Goal: Information Seeking & Learning: Check status

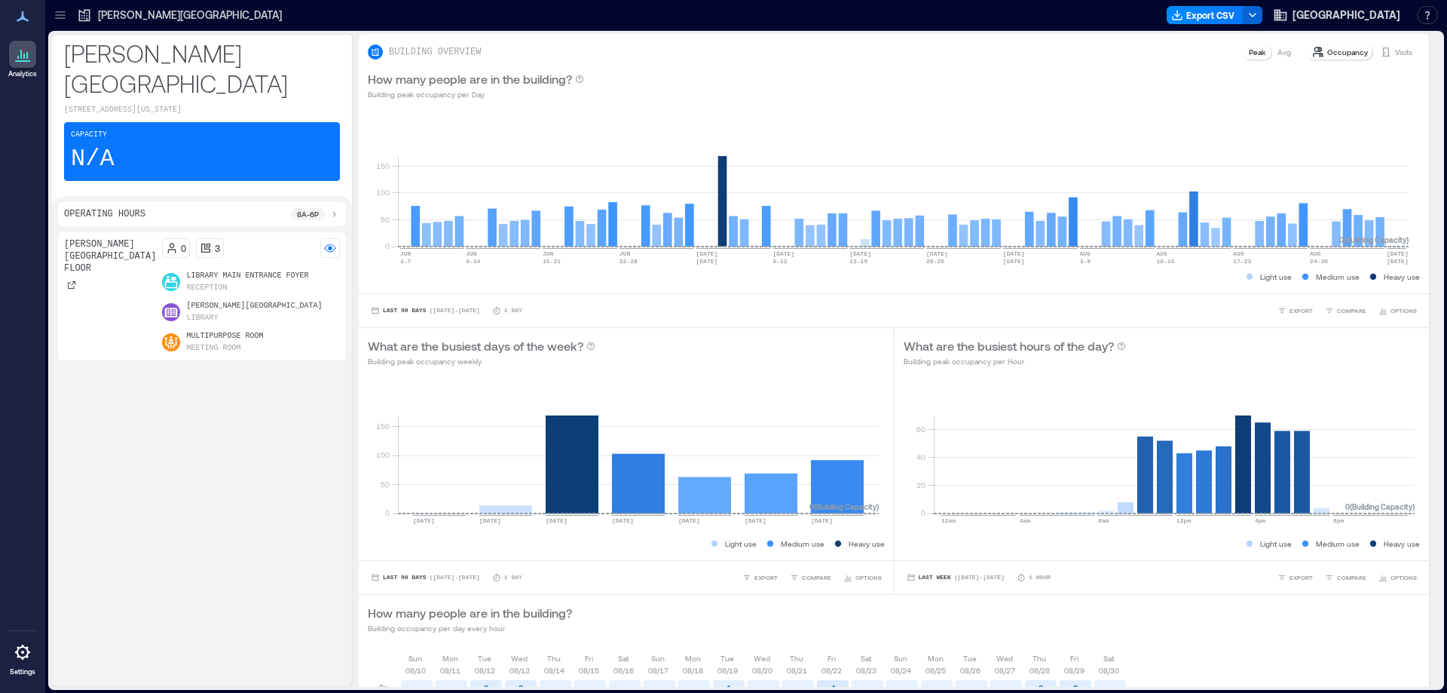
click at [104, 8] on p "[PERSON_NAME][GEOGRAPHIC_DATA]" at bounding box center [190, 15] width 184 height 15
click at [1352, 15] on span "[GEOGRAPHIC_DATA]" at bounding box center [1346, 15] width 108 height 15
click at [20, 55] on icon at bounding box center [21, 54] width 2 height 9
click at [107, 14] on p "[PERSON_NAME][GEOGRAPHIC_DATA]" at bounding box center [190, 15] width 184 height 15
click at [54, 12] on icon at bounding box center [60, 15] width 15 height 15
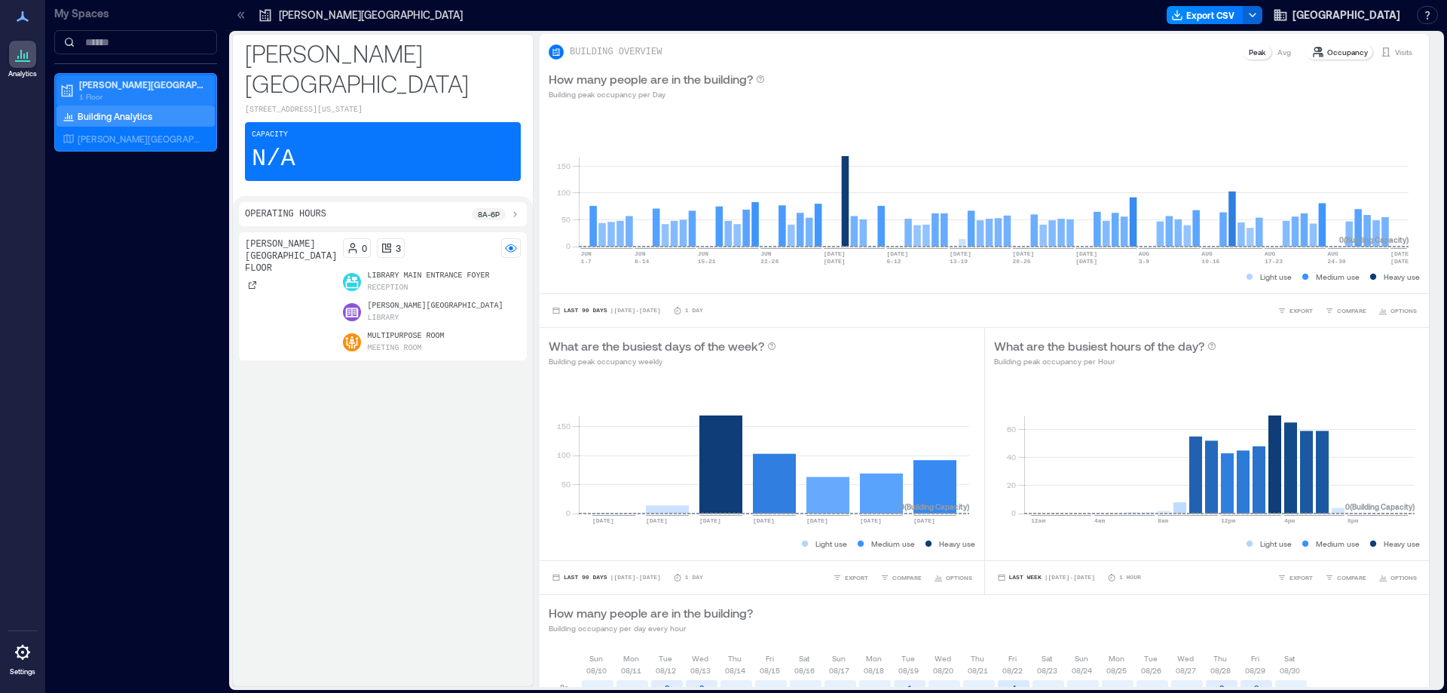
click at [118, 84] on p "[PERSON_NAME][GEOGRAPHIC_DATA]" at bounding box center [142, 84] width 127 height 12
click at [118, 91] on p "1 Floor" at bounding box center [142, 96] width 127 height 12
click at [111, 109] on div "Building Analytics" at bounding box center [136, 116] width 158 height 21
click at [110, 139] on p "[PERSON_NAME][GEOGRAPHIC_DATA] Floor" at bounding box center [140, 139] width 125 height 12
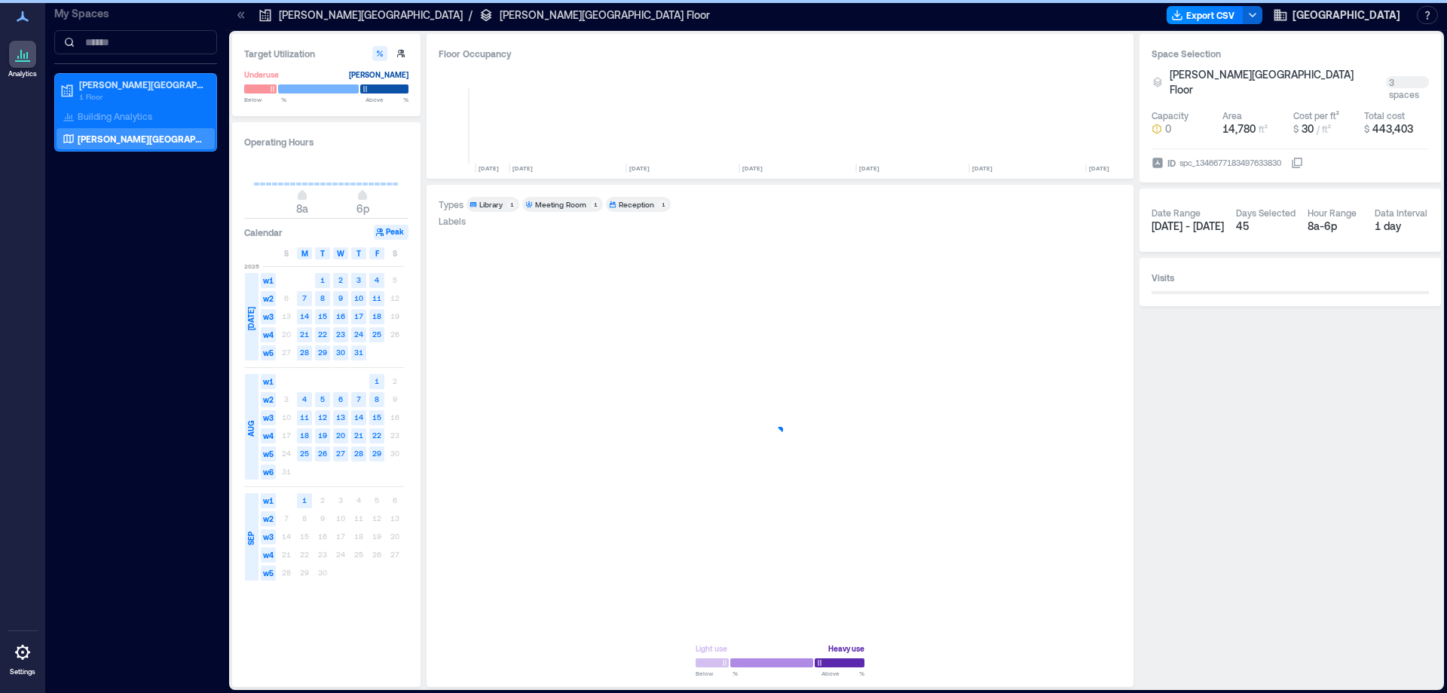
scroll to position [0, 887]
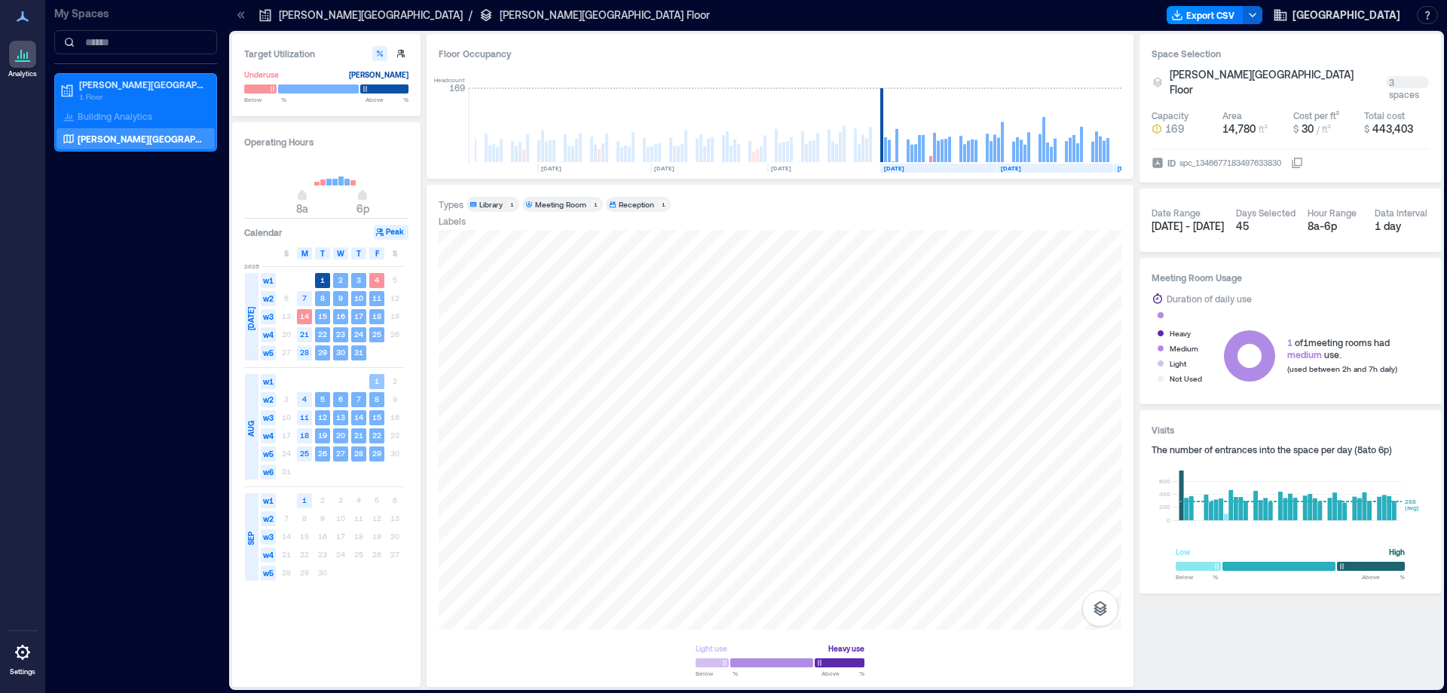
click at [376, 381] on text "1" at bounding box center [377, 380] width 5 height 9
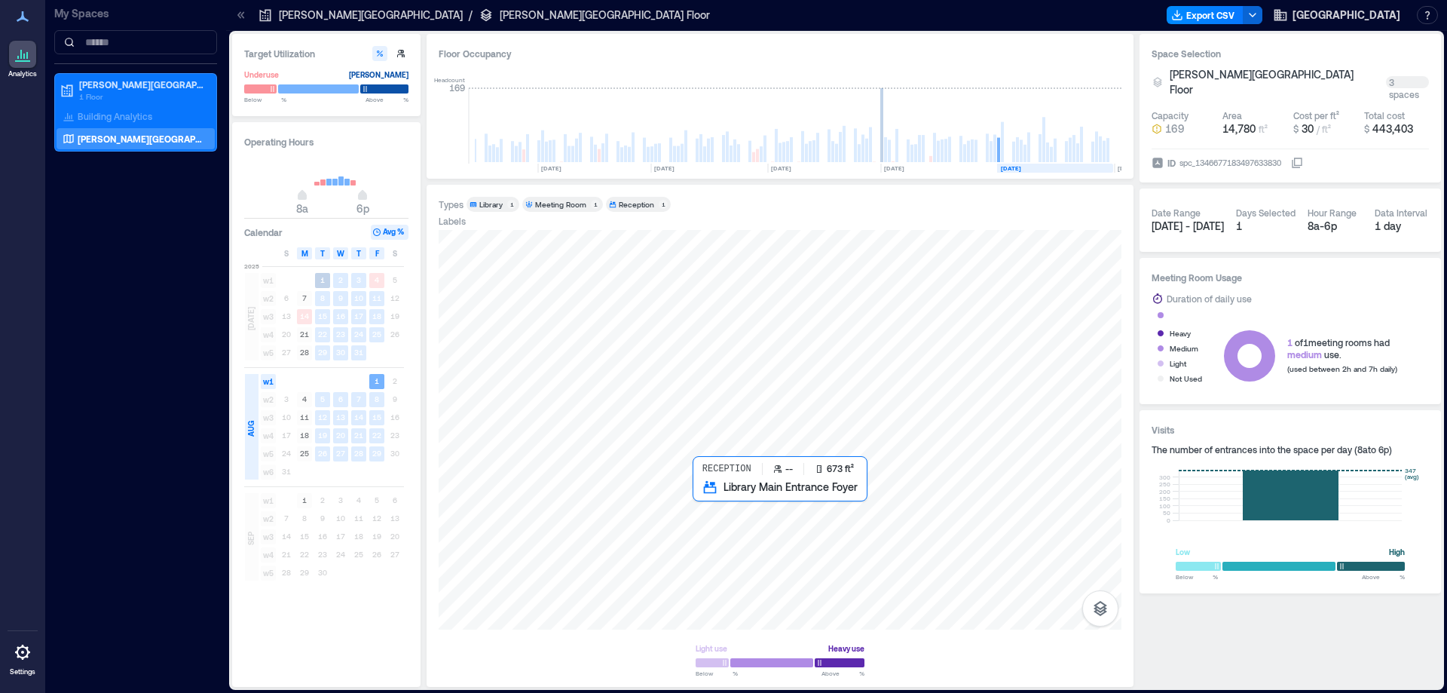
click at [746, 511] on div at bounding box center [780, 429] width 683 height 399
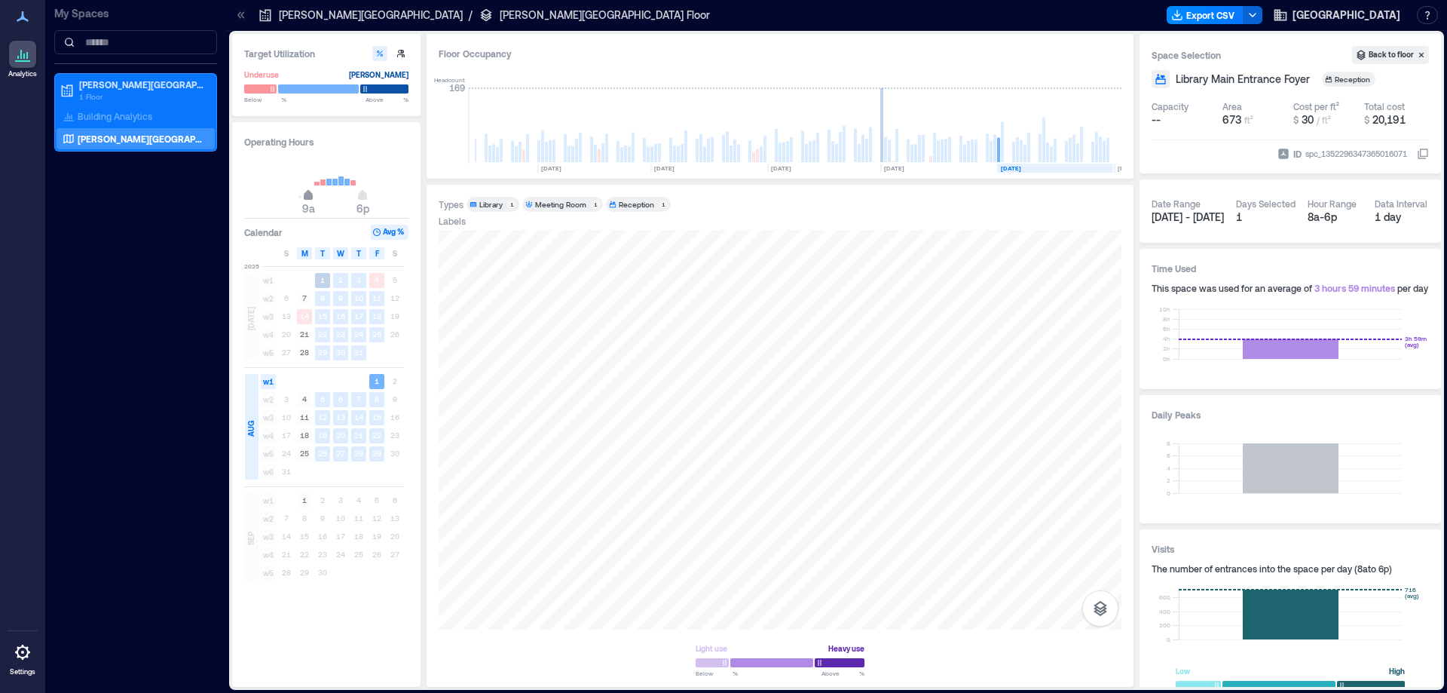
type input "**"
drag, startPoint x: 296, startPoint y: 200, endPoint x: 314, endPoint y: 200, distance: 17.3
click at [314, 200] on span "10a 6p" at bounding box center [326, 196] width 145 height 23
drag, startPoint x: 365, startPoint y: 196, endPoint x: 355, endPoint y: 196, distance: 9.8
click at [355, 196] on span "5p" at bounding box center [356, 197] width 9 height 6
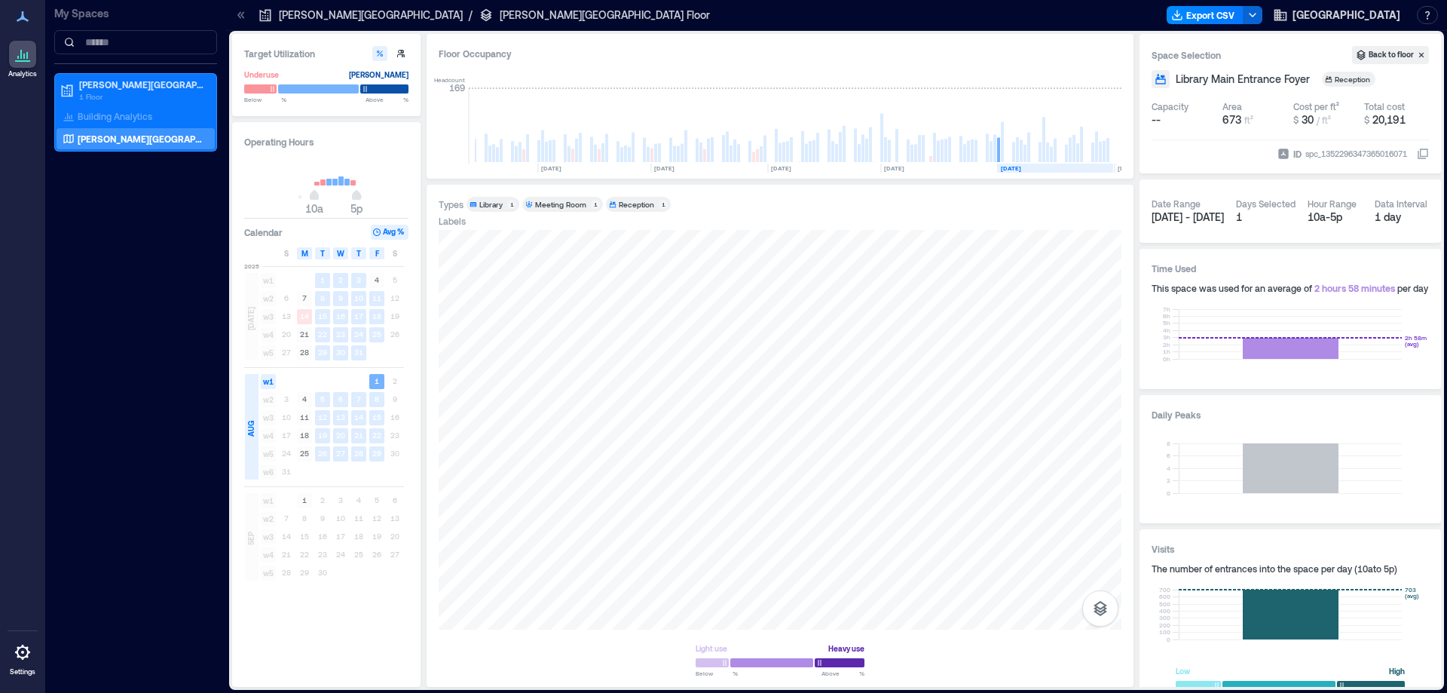
click at [393, 376] on div "1 2" at bounding box center [340, 381] width 127 height 18
click at [393, 381] on div "1 2" at bounding box center [340, 381] width 127 height 18
click at [394, 246] on div "Operating Hours 10a 5p Calendar Avg % S M T W T F S [DATE] w1 1 2 3 4 5 w2 6 7 …" at bounding box center [326, 404] width 188 height 564
click at [394, 248] on span "S" at bounding box center [395, 253] width 5 height 12
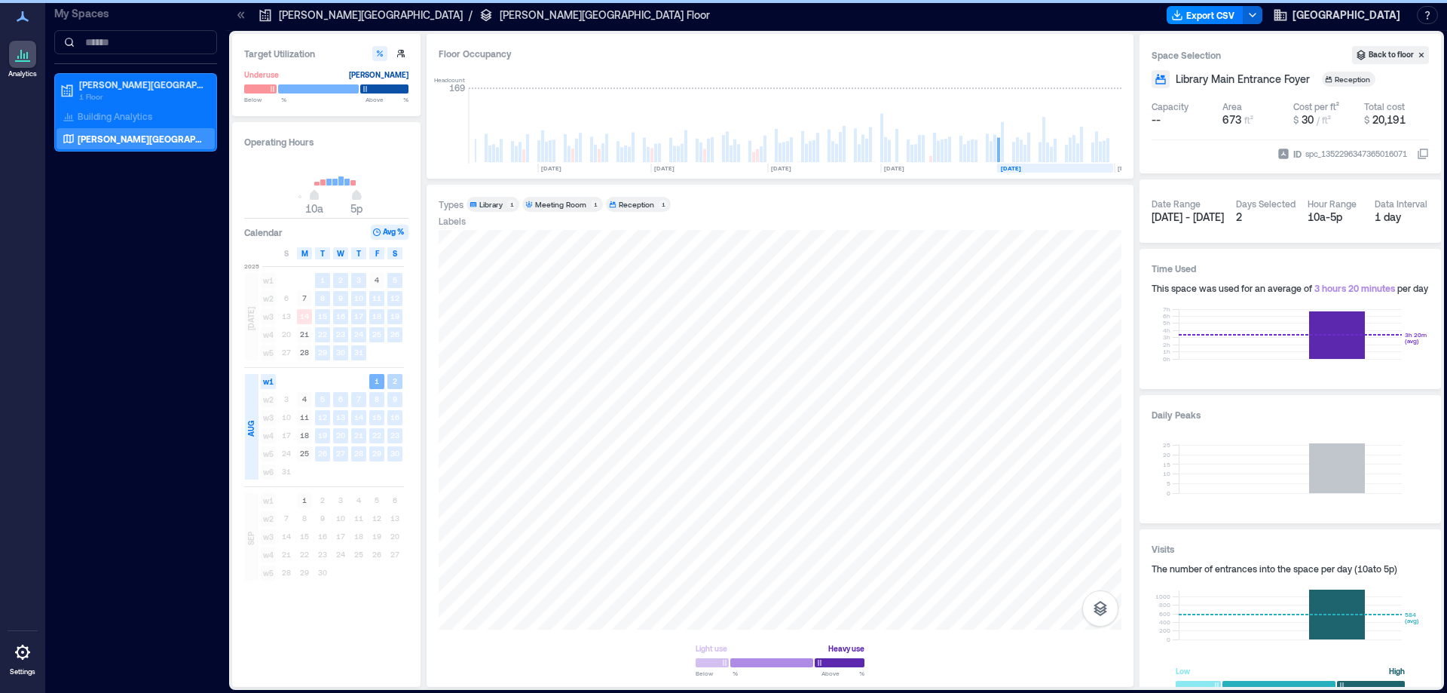
click at [396, 382] on text "2" at bounding box center [395, 380] width 5 height 9
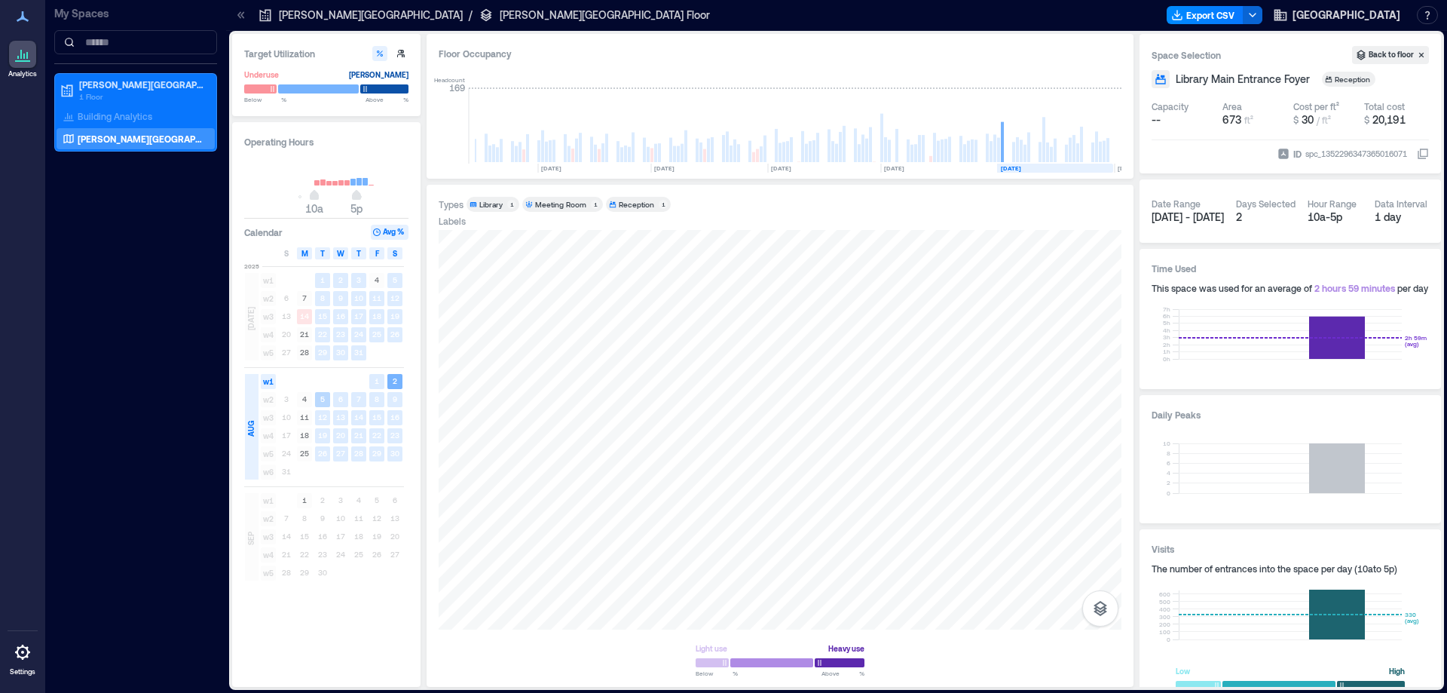
click at [322, 395] on text "5" at bounding box center [322, 398] width 5 height 9
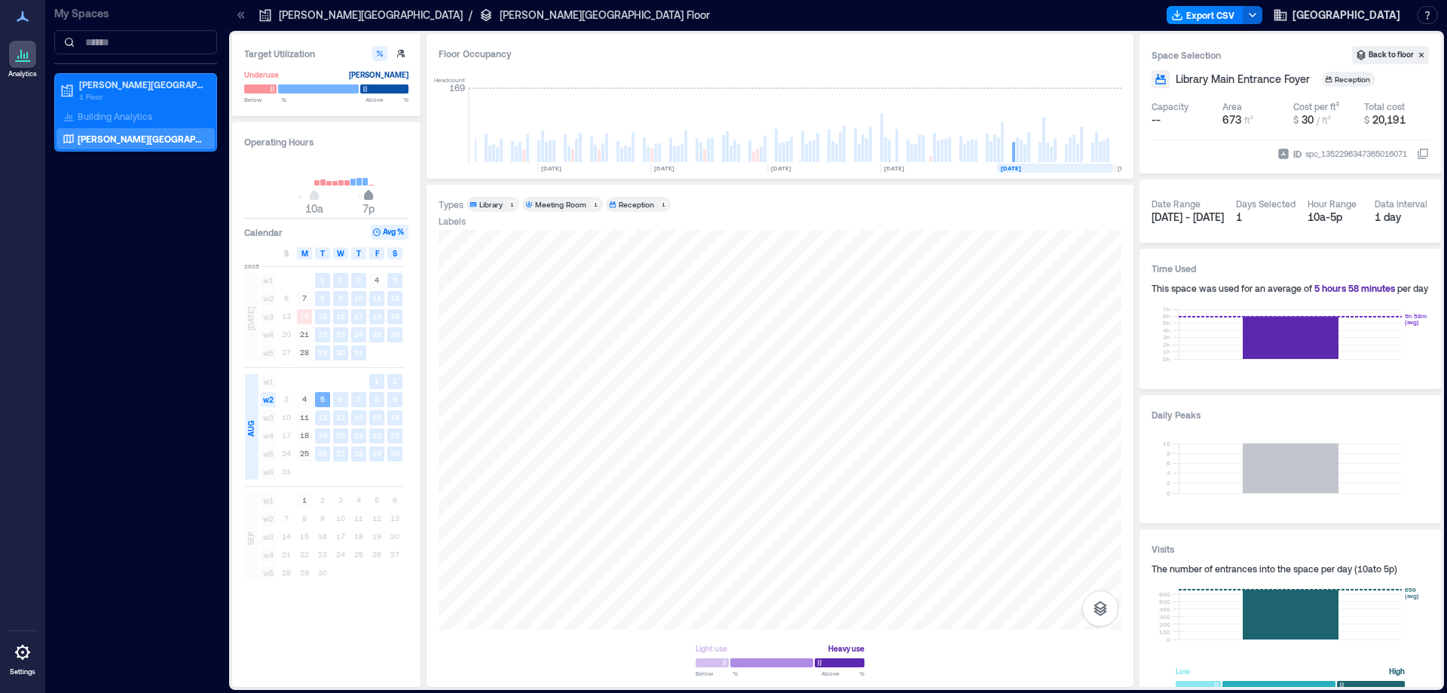
drag, startPoint x: 357, startPoint y: 200, endPoint x: 367, endPoint y: 200, distance: 9.8
click at [367, 200] on span "10a 7p" at bounding box center [326, 196] width 145 height 23
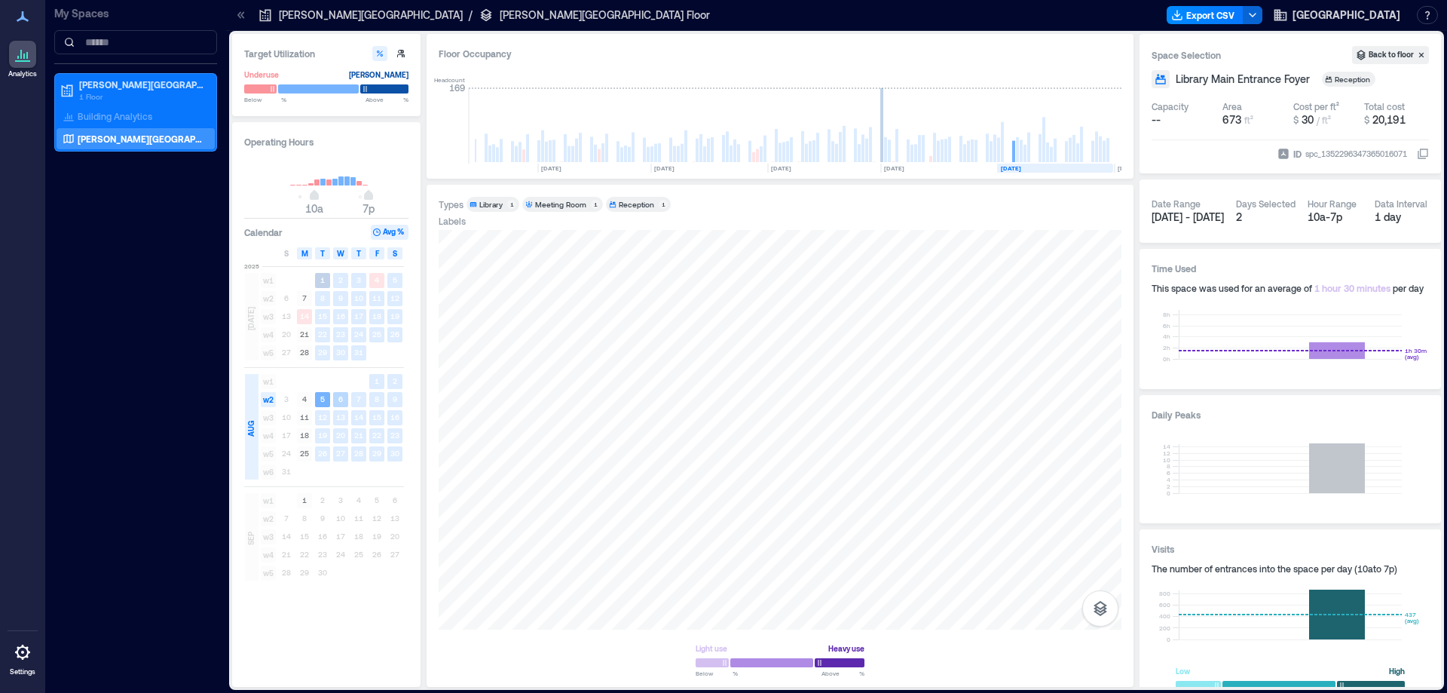
click at [337, 397] on rect at bounding box center [340, 399] width 15 height 15
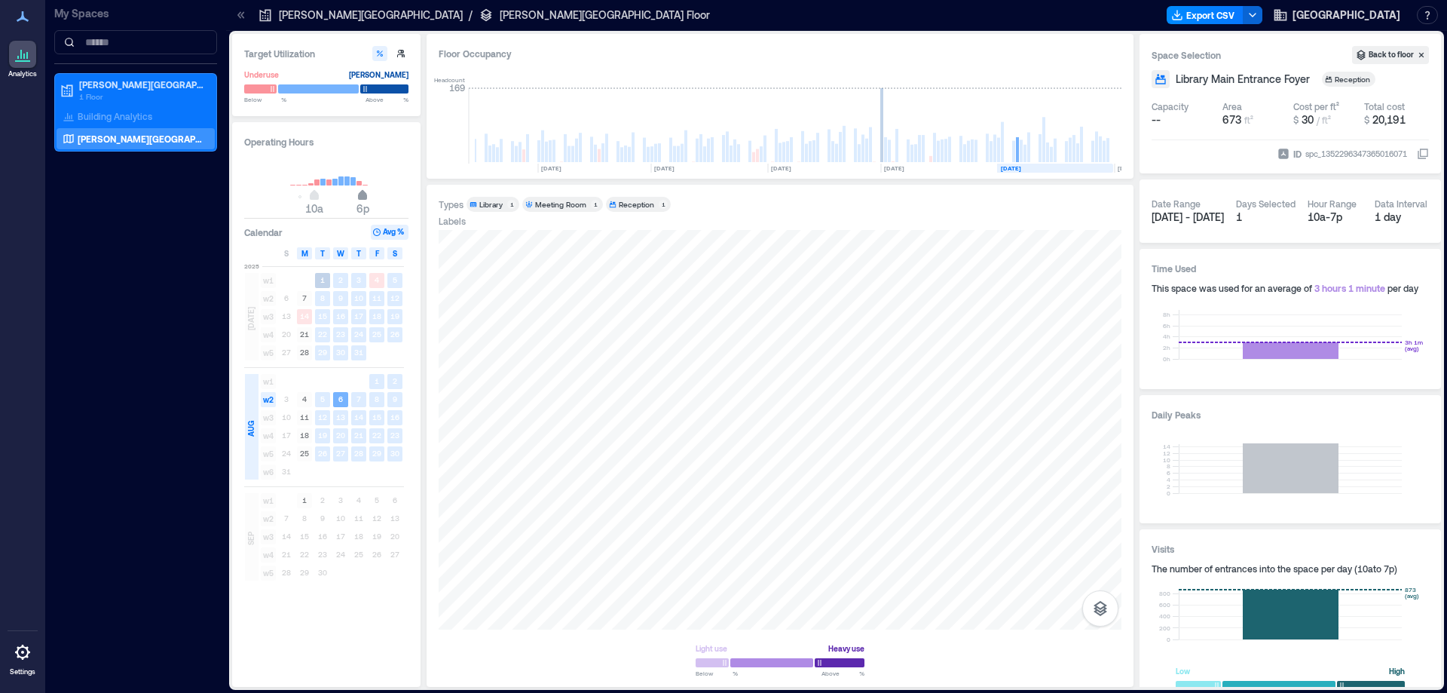
click at [360, 196] on span "6p" at bounding box center [362, 197] width 9 height 6
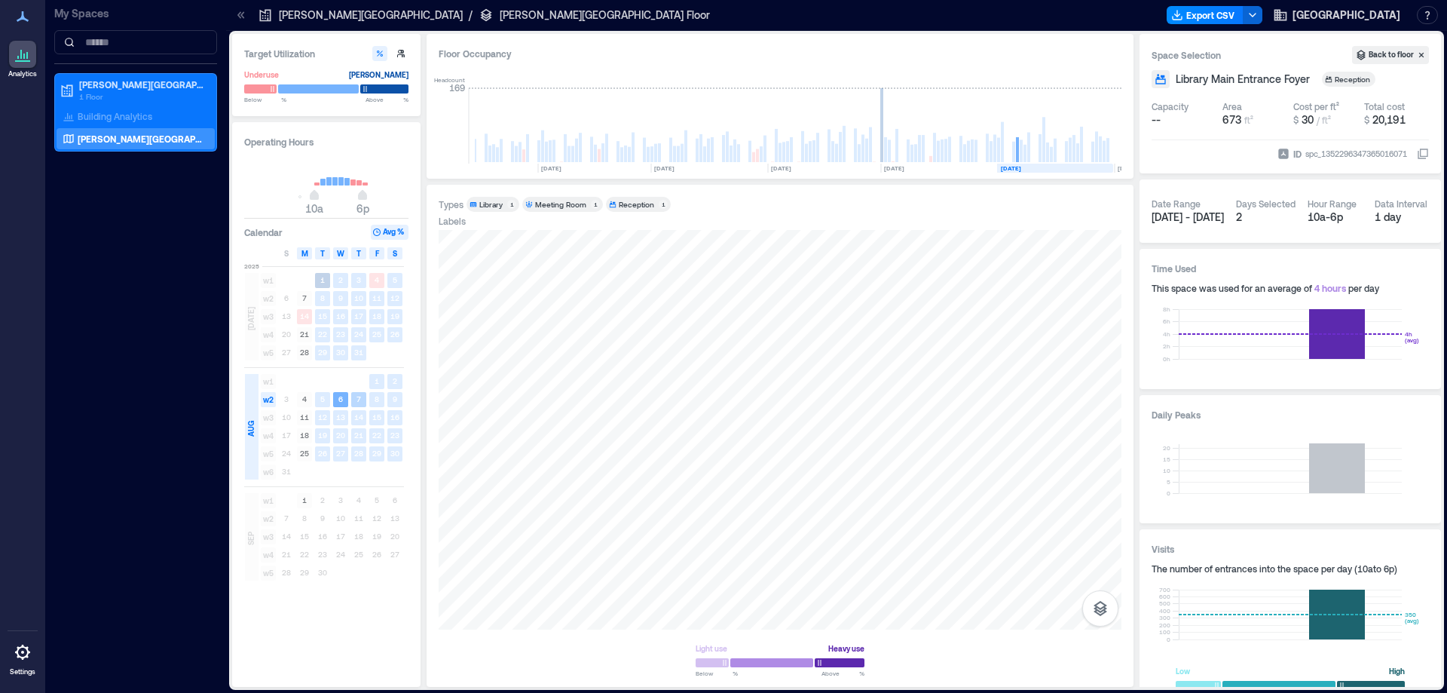
click at [359, 399] on text "7" at bounding box center [358, 398] width 5 height 9
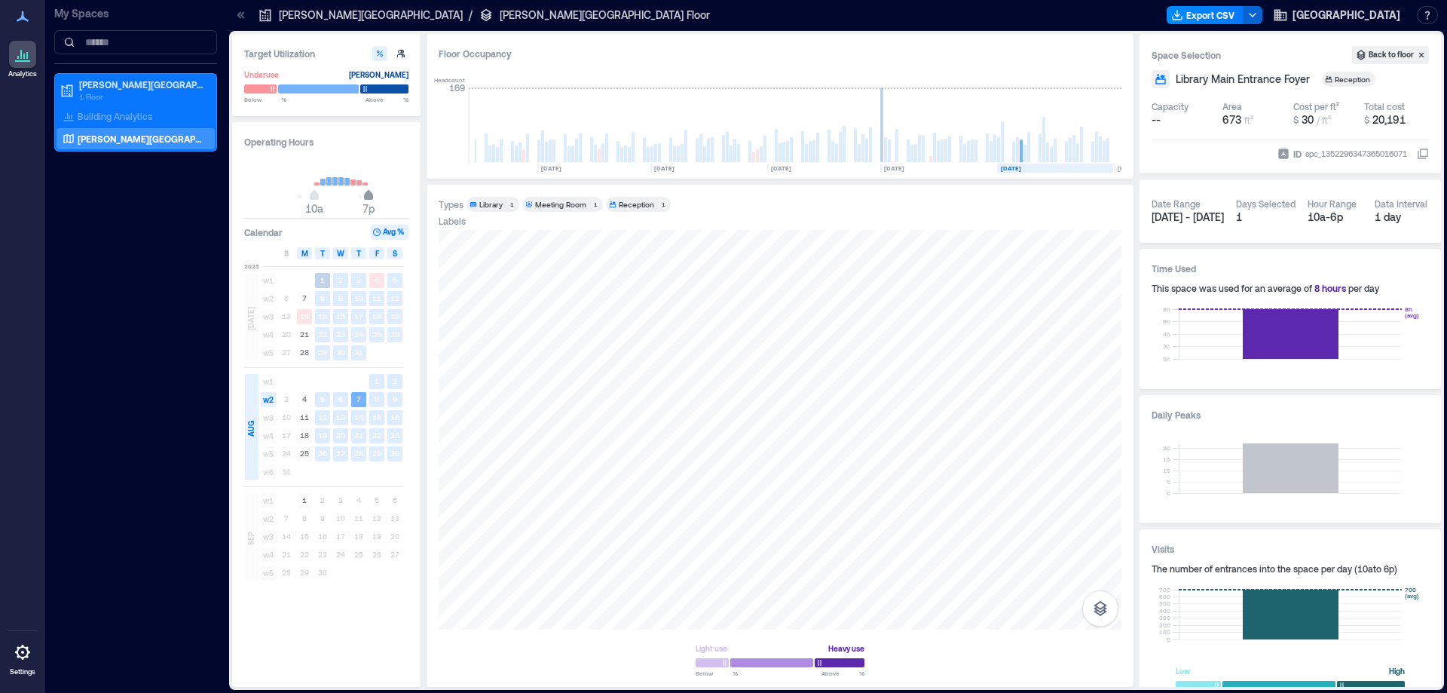
click at [367, 197] on span "7p" at bounding box center [368, 197] width 9 height 6
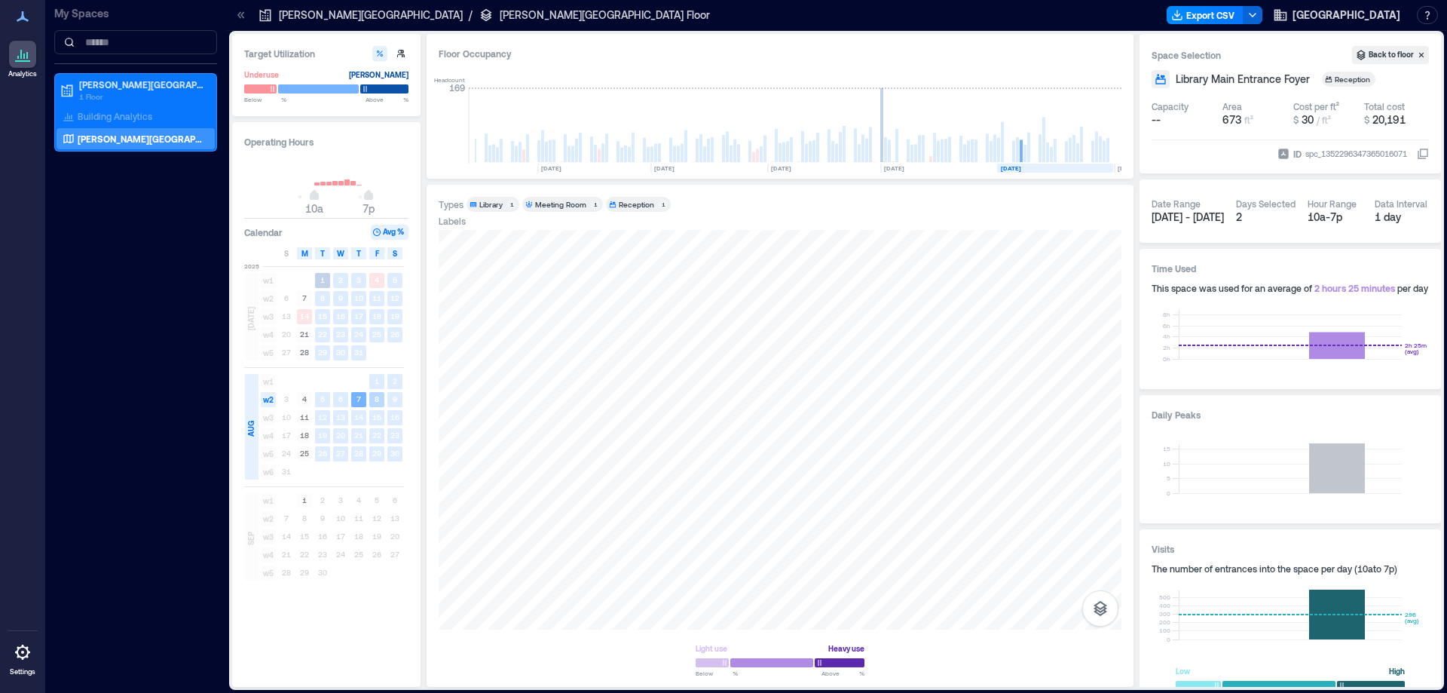
click at [375, 395] on text "8" at bounding box center [377, 398] width 5 height 9
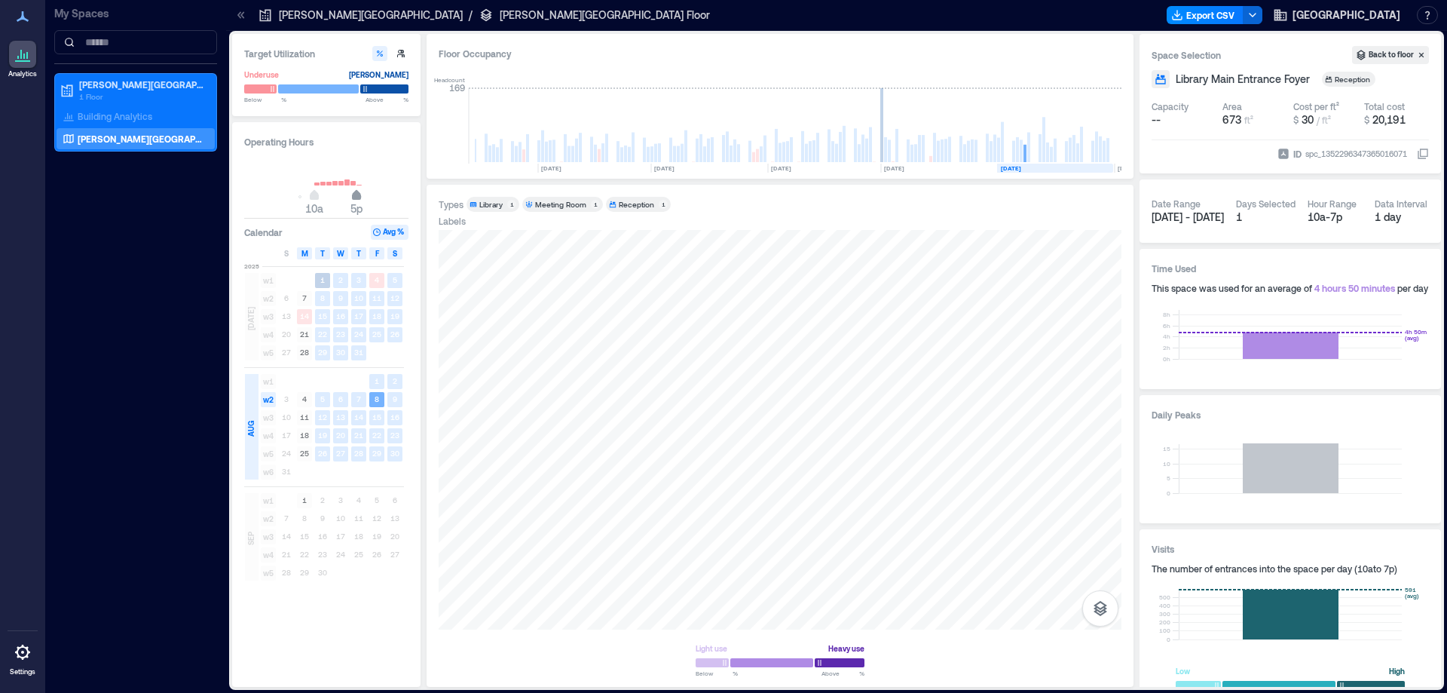
drag, startPoint x: 367, startPoint y: 197, endPoint x: 356, endPoint y: 197, distance: 10.6
click at [356, 197] on span "5p" at bounding box center [356, 197] width 9 height 6
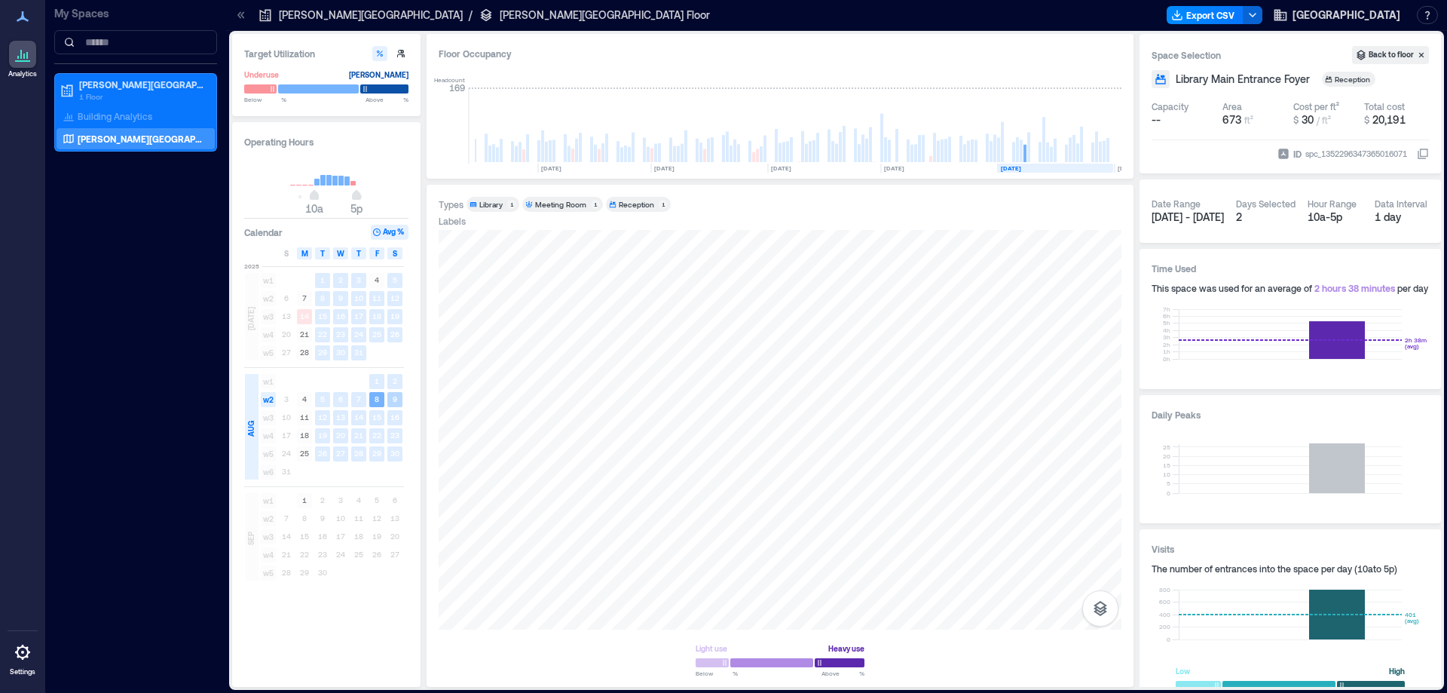
click at [393, 395] on text "9" at bounding box center [395, 398] width 5 height 9
click at [319, 417] on text "12" at bounding box center [322, 416] width 9 height 9
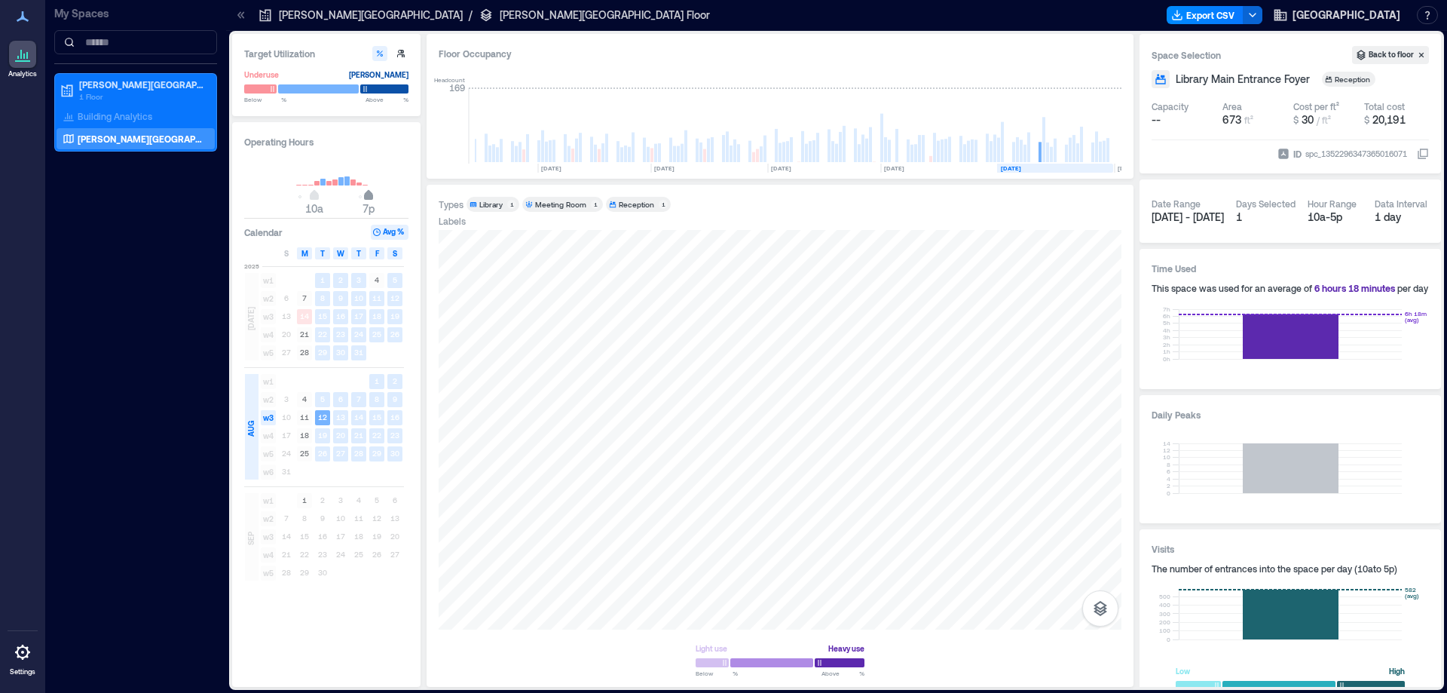
drag, startPoint x: 356, startPoint y: 196, endPoint x: 366, endPoint y: 196, distance: 9.8
click at [366, 196] on span "7p" at bounding box center [368, 197] width 9 height 6
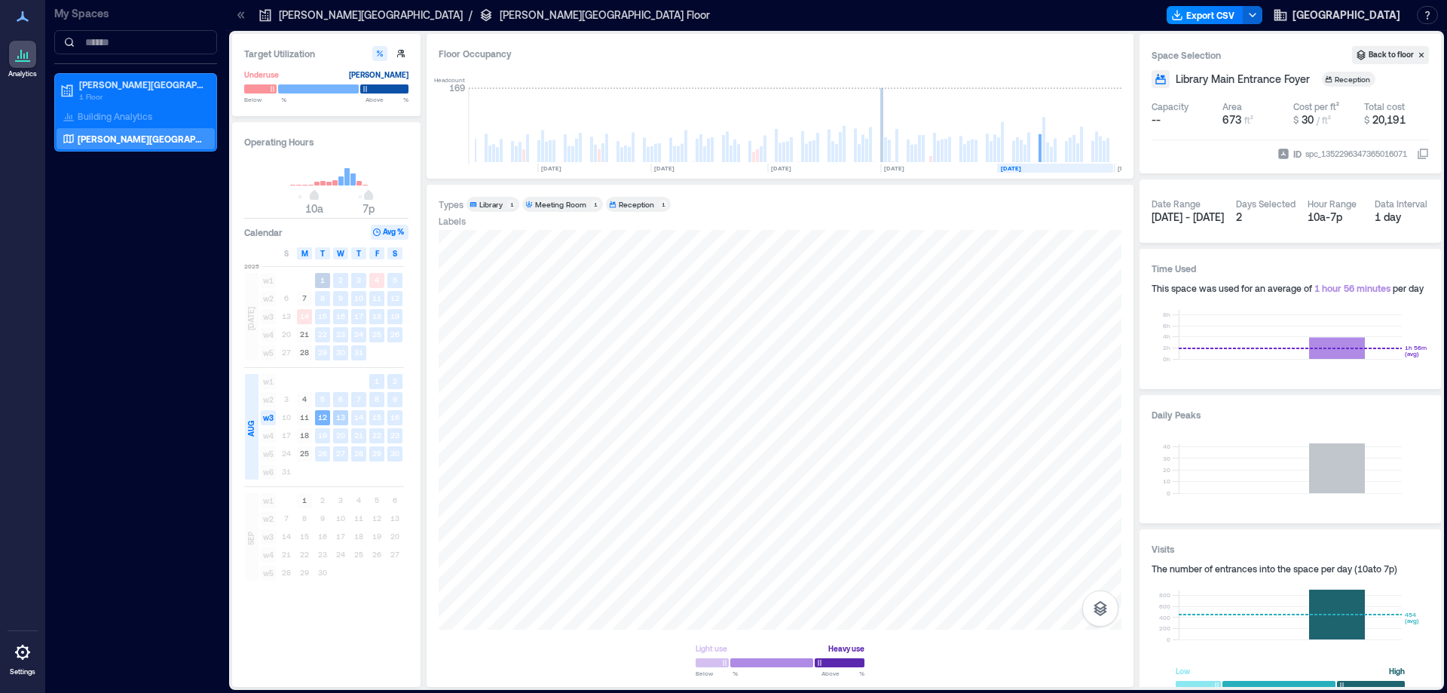
click at [343, 415] on text "13" at bounding box center [340, 416] width 9 height 9
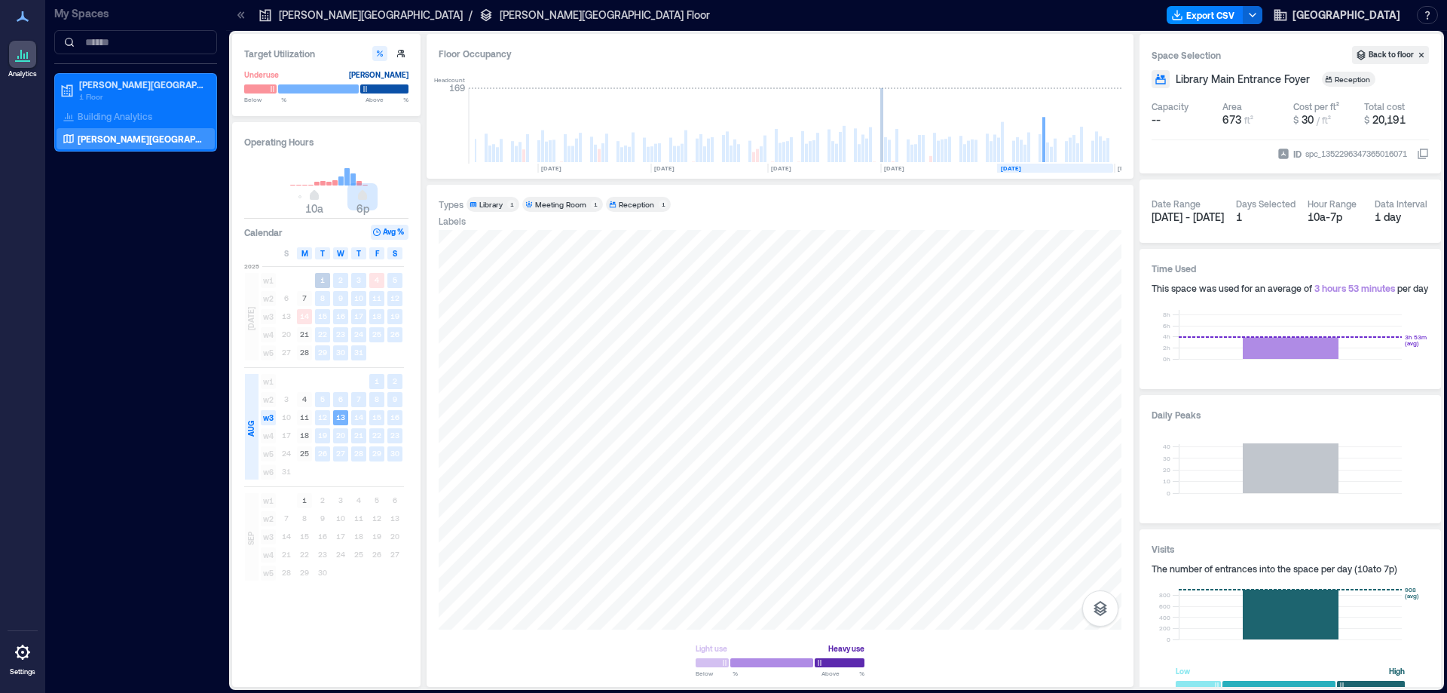
drag, startPoint x: 369, startPoint y: 199, endPoint x: 360, endPoint y: 199, distance: 8.3
click at [360, 199] on span "6p" at bounding box center [362, 197] width 9 height 6
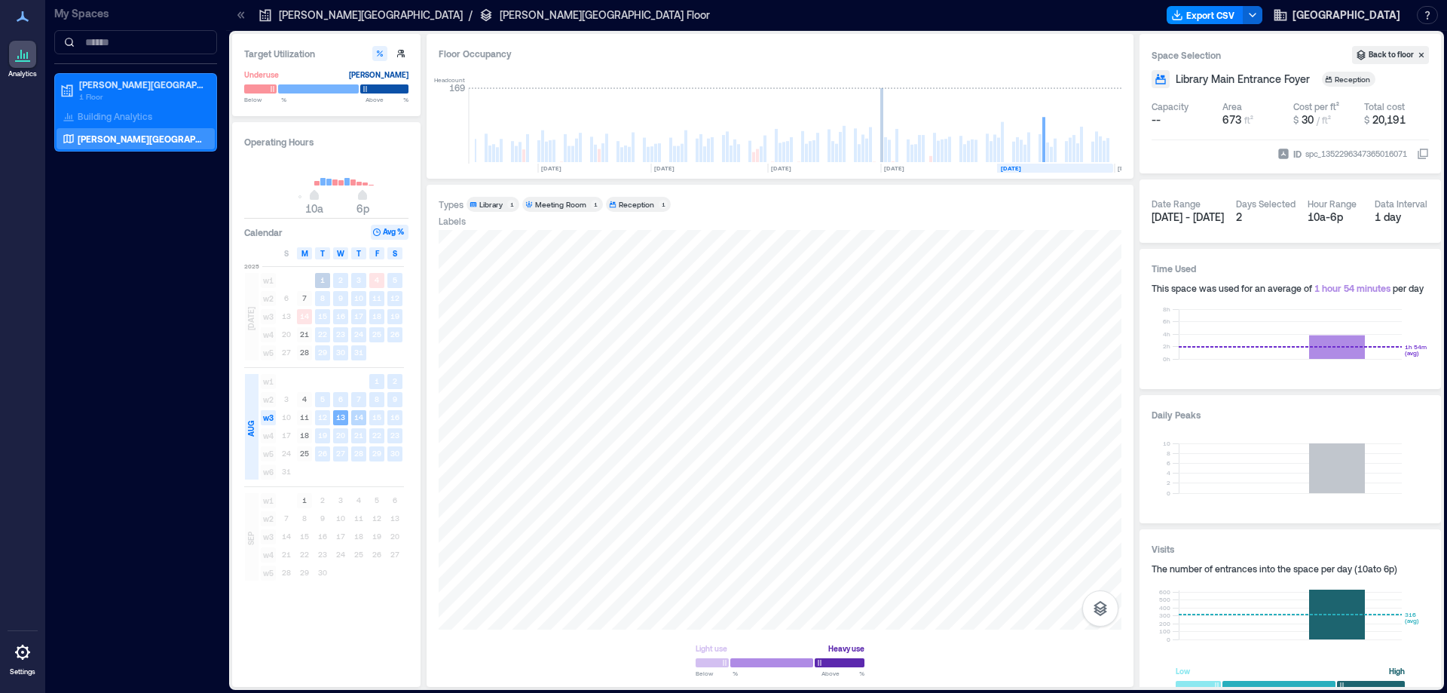
click at [354, 418] on text "14" at bounding box center [358, 416] width 9 height 9
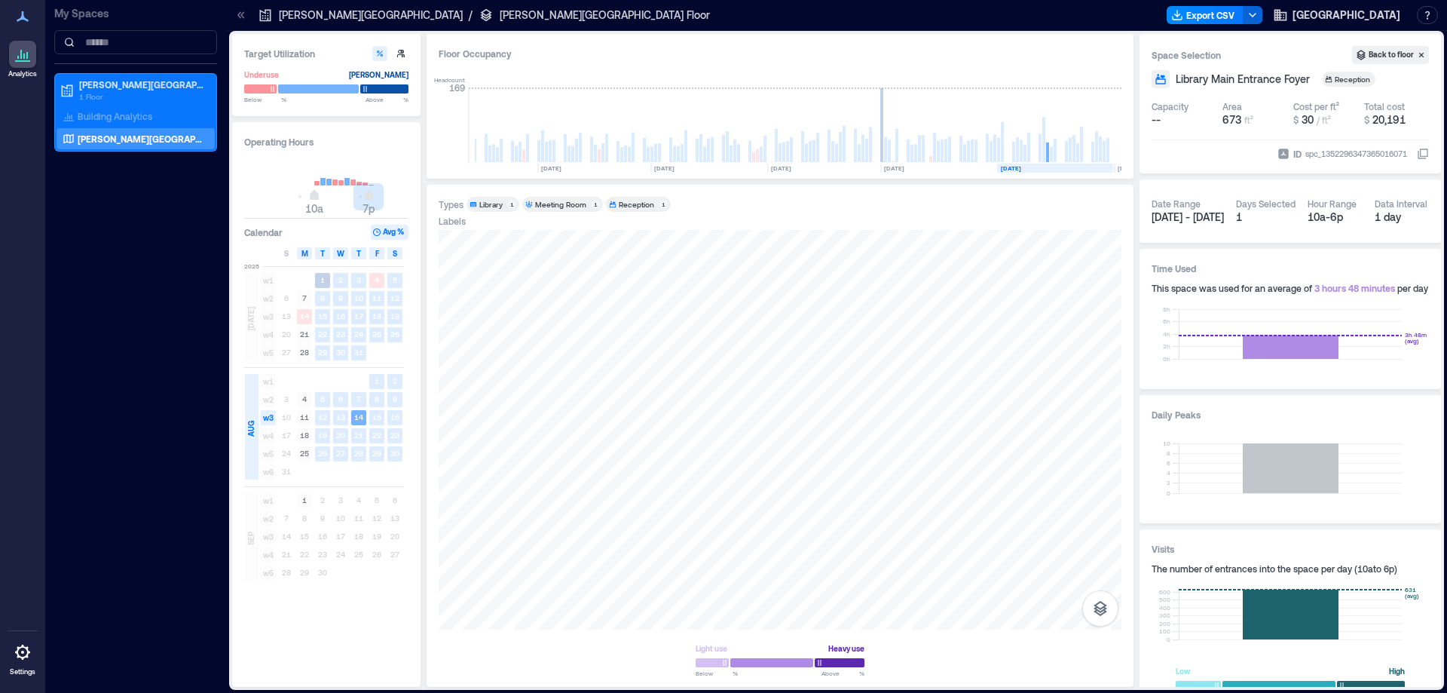
drag, startPoint x: 359, startPoint y: 200, endPoint x: 369, endPoint y: 200, distance: 9.0
click at [369, 200] on span "10a 7p" at bounding box center [326, 196] width 145 height 23
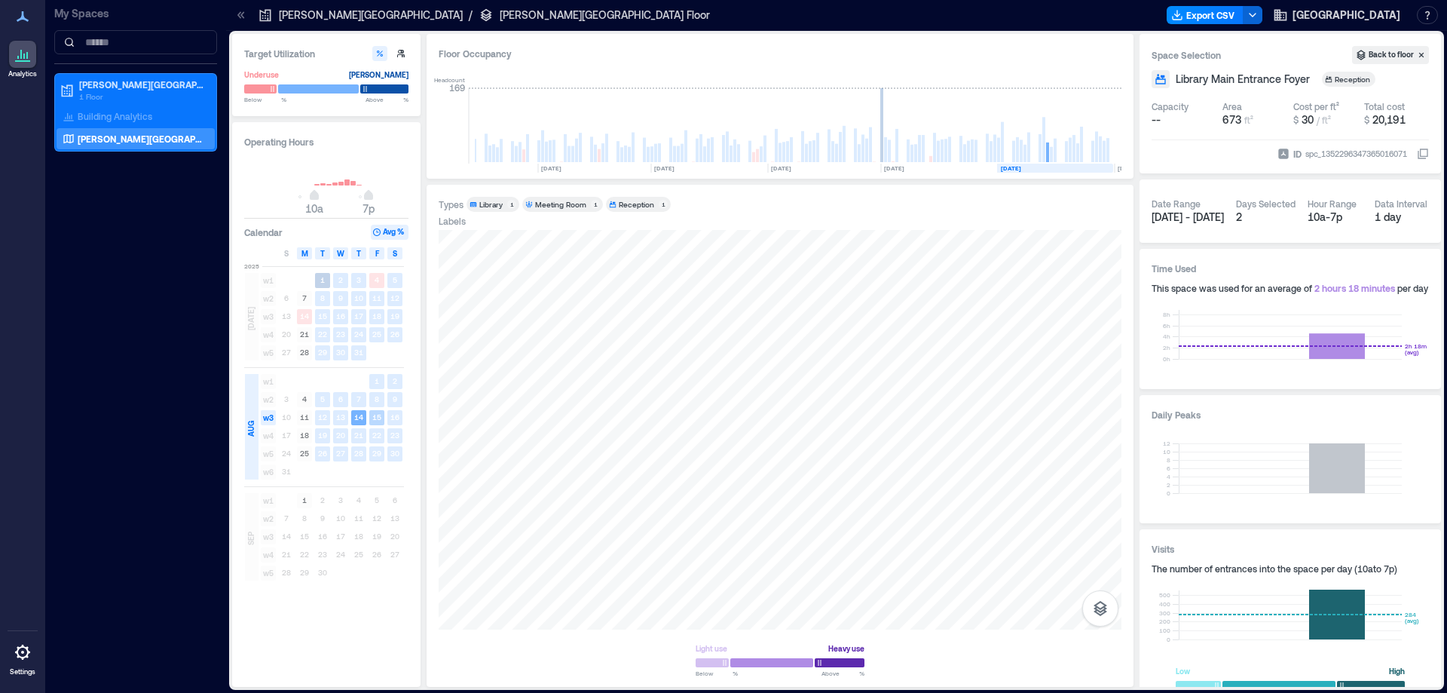
click at [375, 410] on div "15" at bounding box center [377, 417] width 18 height 18
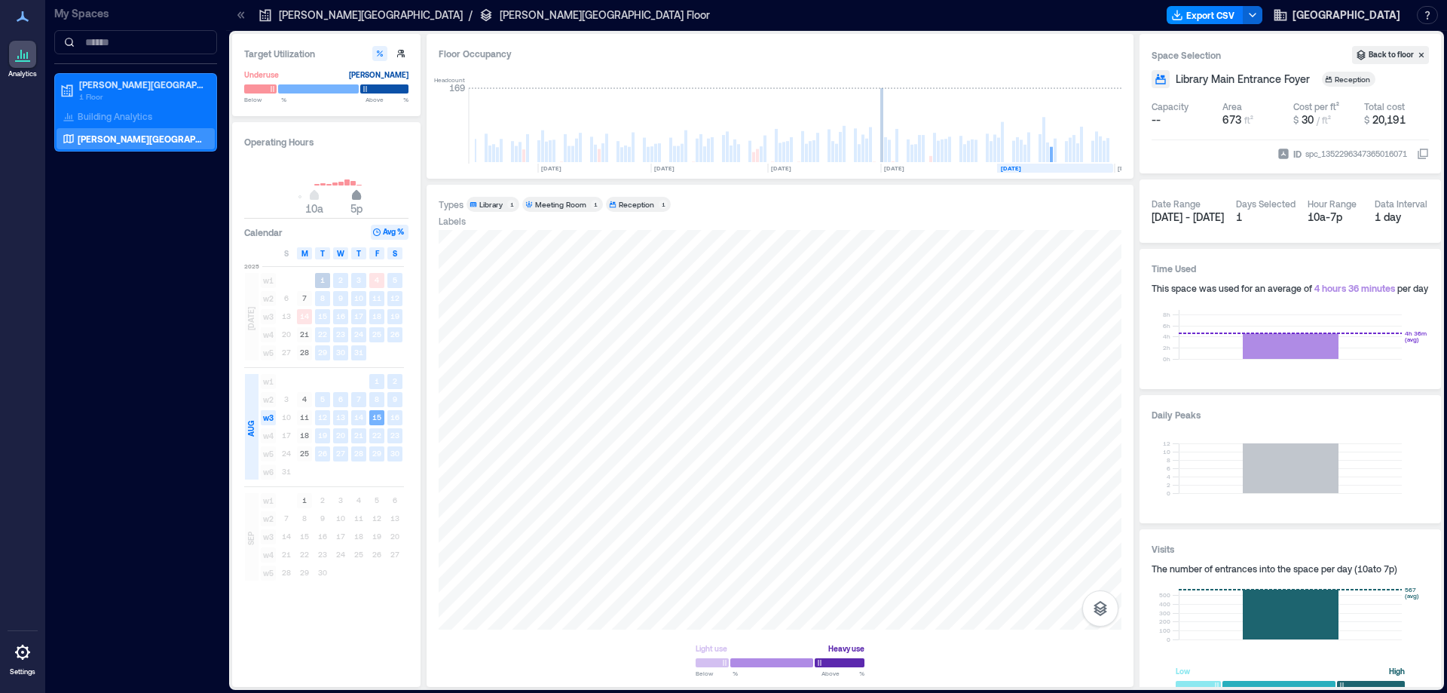
drag, startPoint x: 365, startPoint y: 194, endPoint x: 356, endPoint y: 195, distance: 8.4
click at [356, 195] on span "5p" at bounding box center [356, 197] width 9 height 6
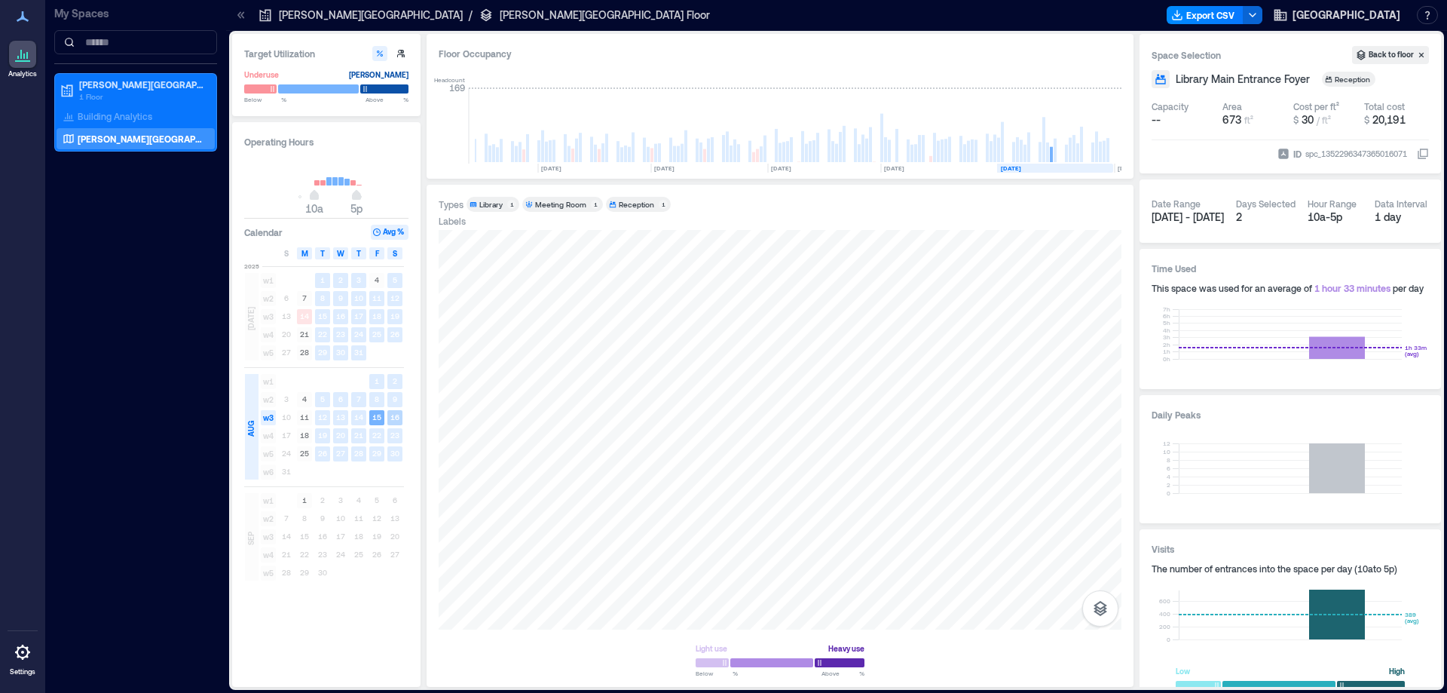
click at [393, 417] on text "16" at bounding box center [394, 416] width 9 height 9
click at [318, 432] on text "19" at bounding box center [322, 434] width 9 height 9
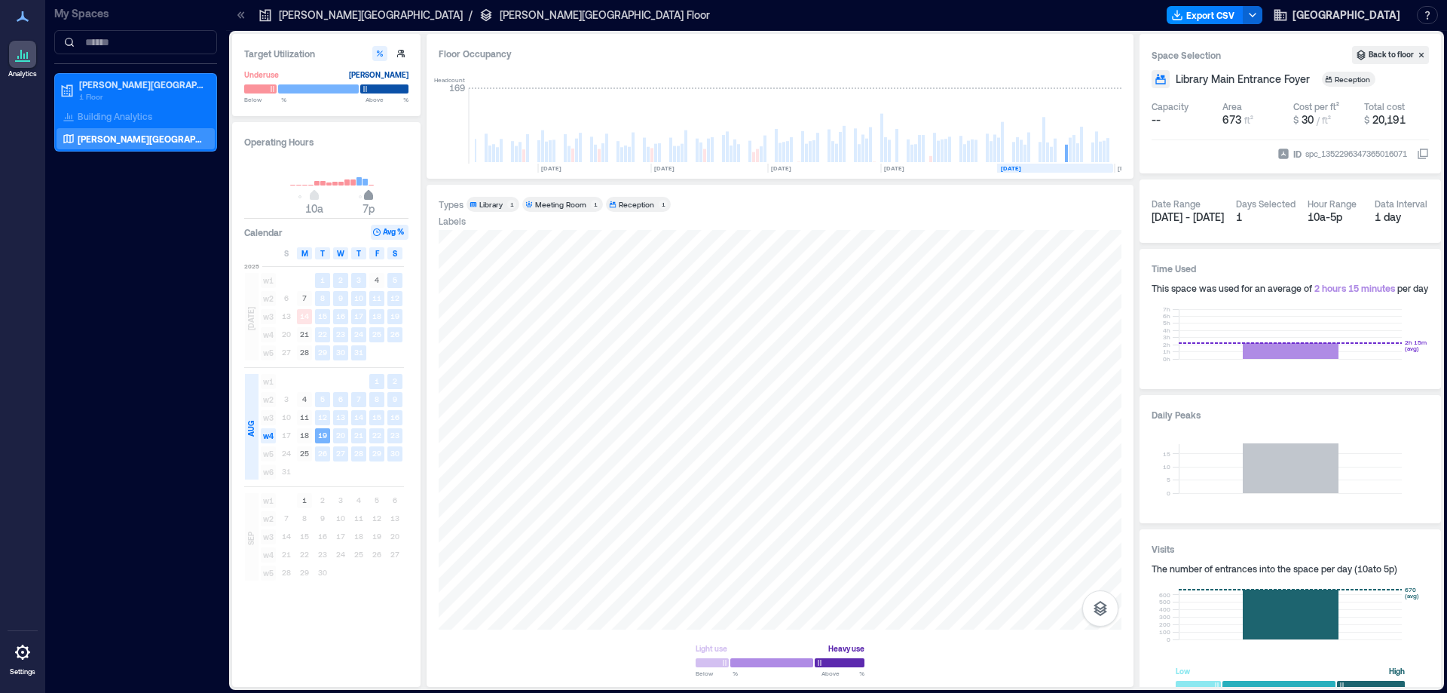
drag, startPoint x: 356, startPoint y: 196, endPoint x: 369, endPoint y: 195, distance: 12.8
click at [369, 195] on span "7p" at bounding box center [368, 197] width 9 height 6
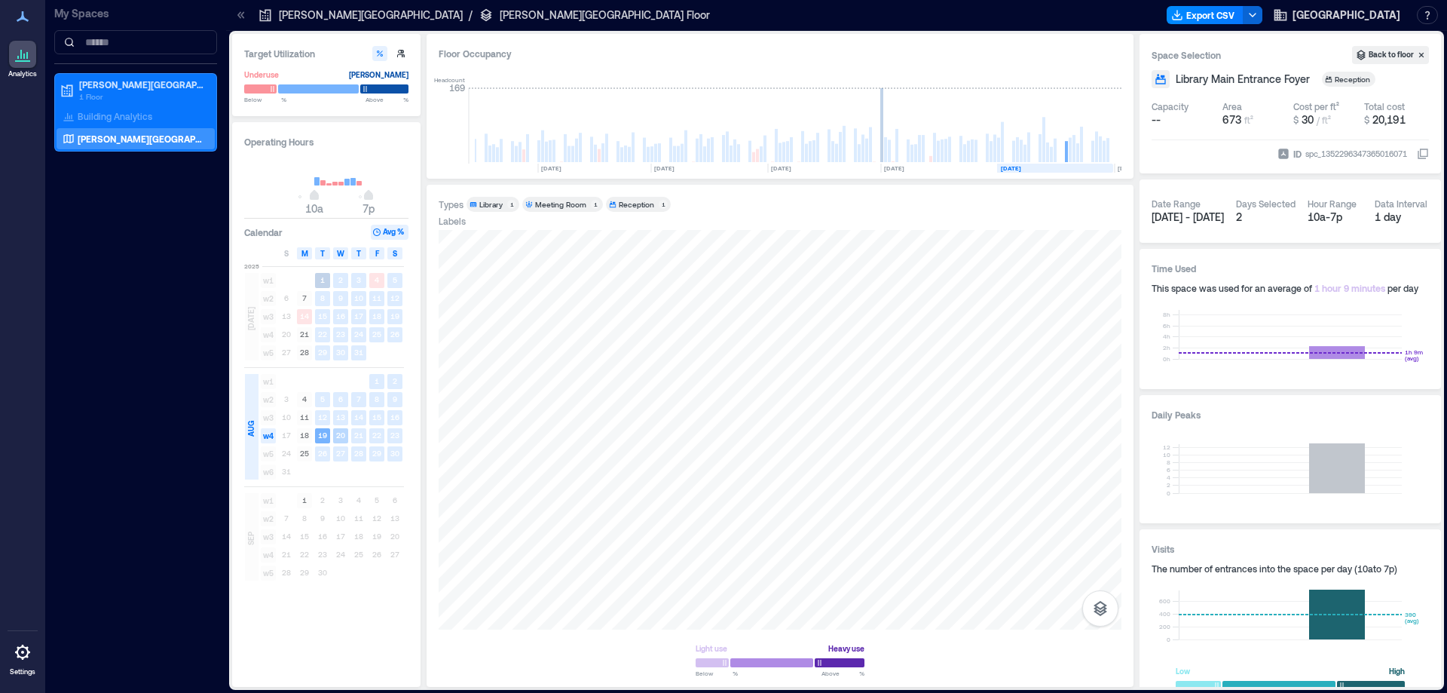
click at [337, 431] on text "20" at bounding box center [340, 434] width 9 height 9
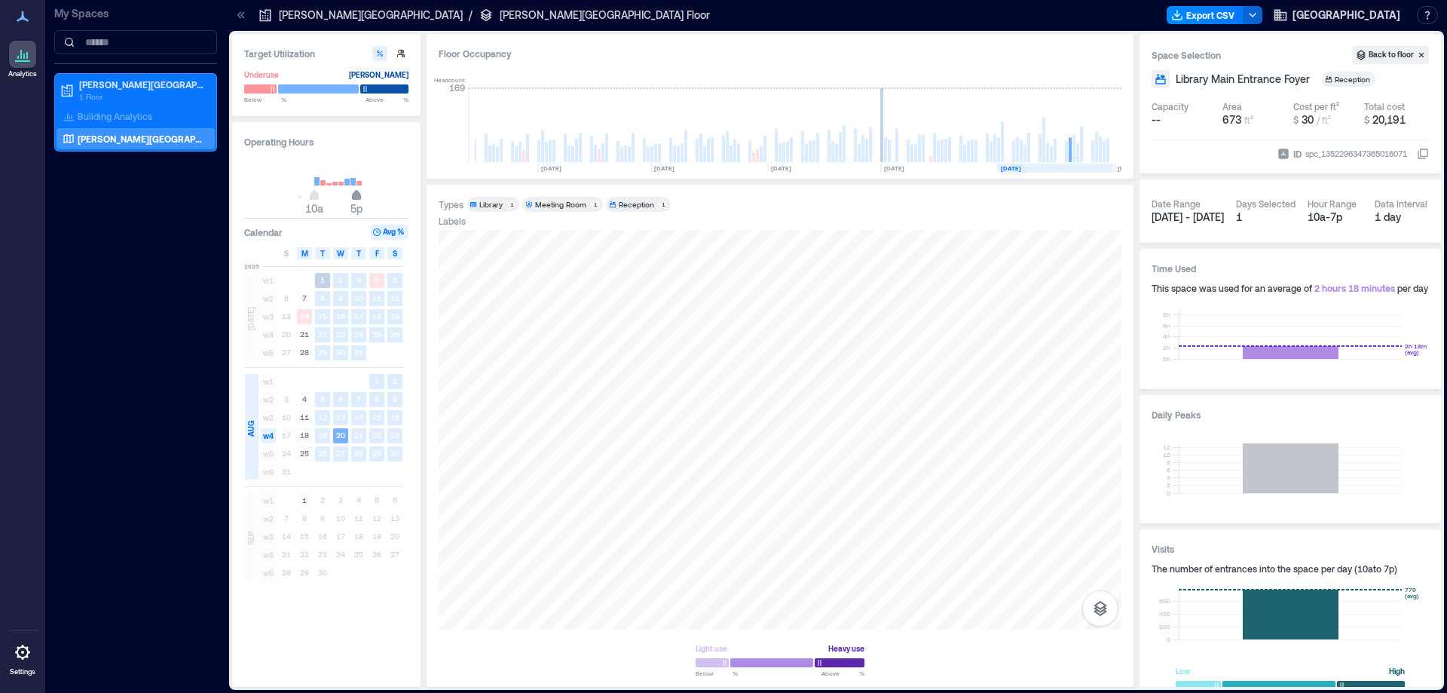
click at [359, 196] on span "5p" at bounding box center [356, 197] width 9 height 6
click at [361, 195] on span "6p" at bounding box center [362, 197] width 9 height 6
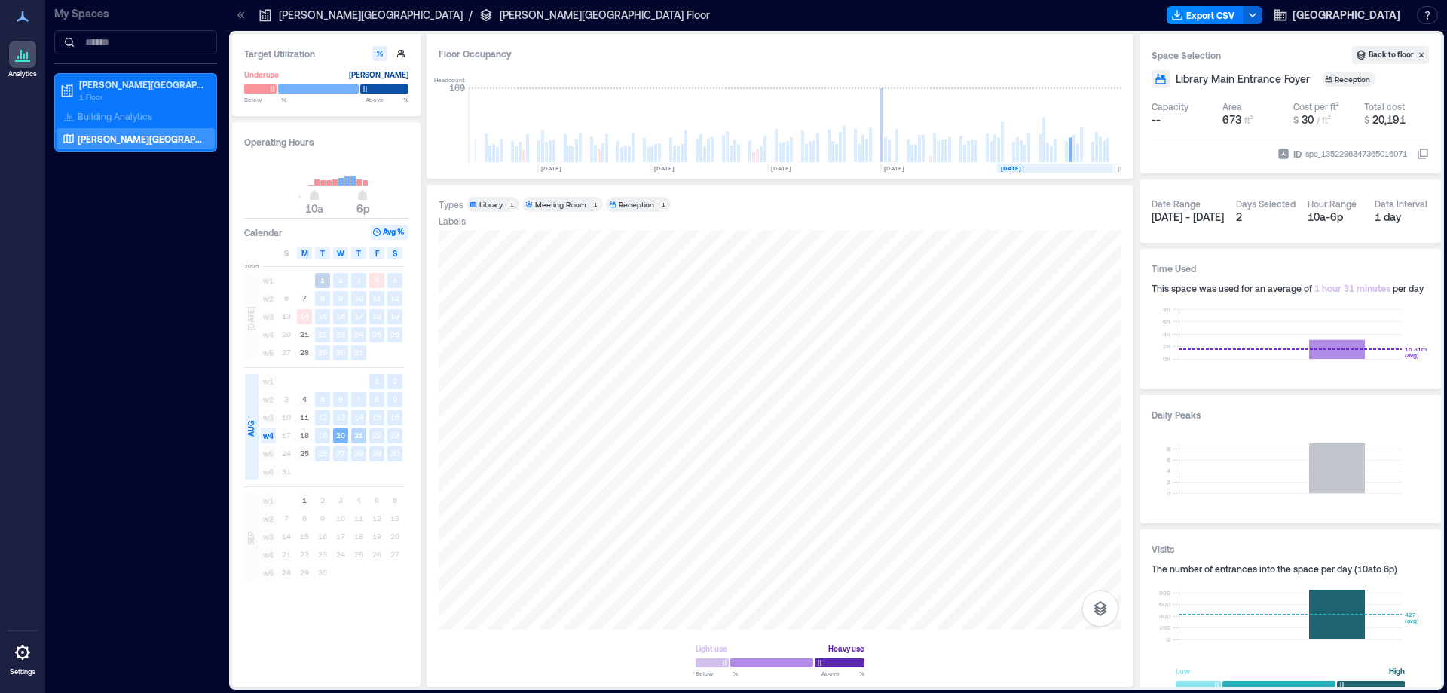
click at [359, 432] on text "21" at bounding box center [358, 434] width 9 height 9
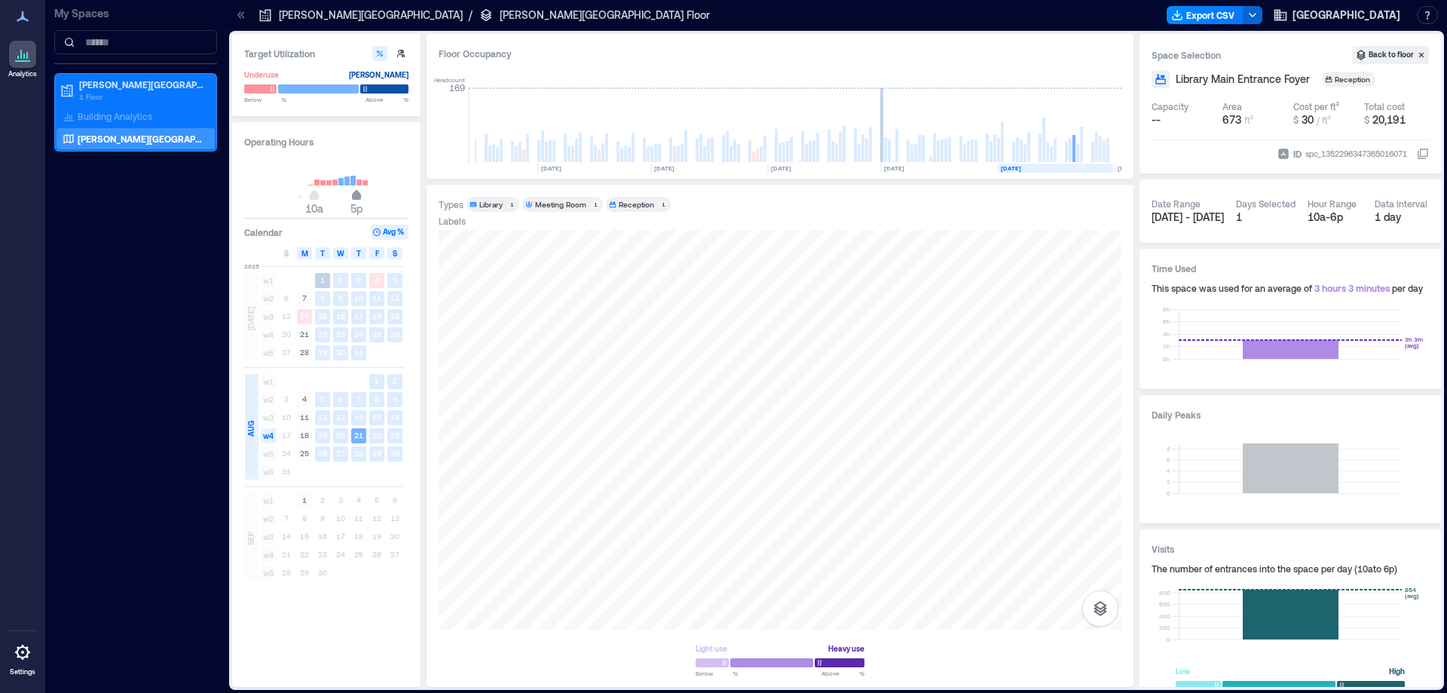
click at [356, 194] on span "5p" at bounding box center [356, 197] width 9 height 6
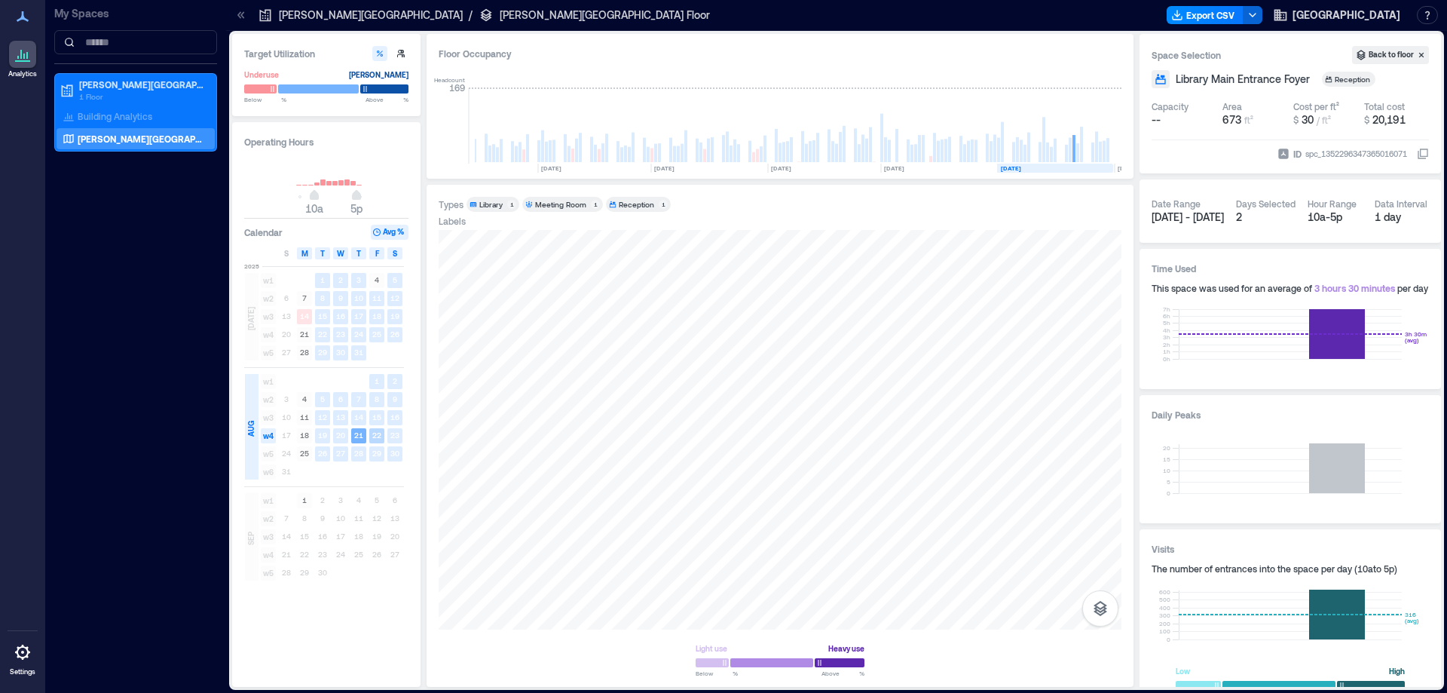
click at [376, 431] on text "22" at bounding box center [376, 434] width 9 height 9
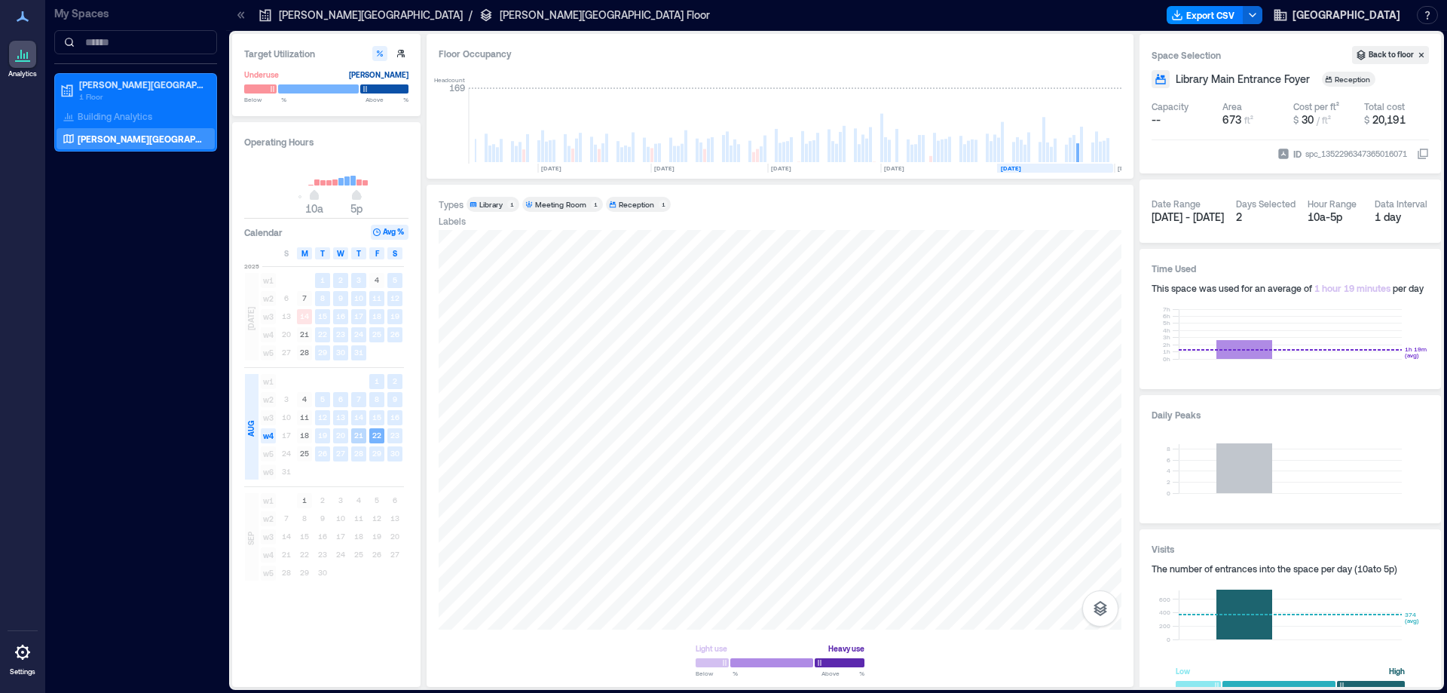
click at [357, 432] on text "21" at bounding box center [358, 434] width 9 height 9
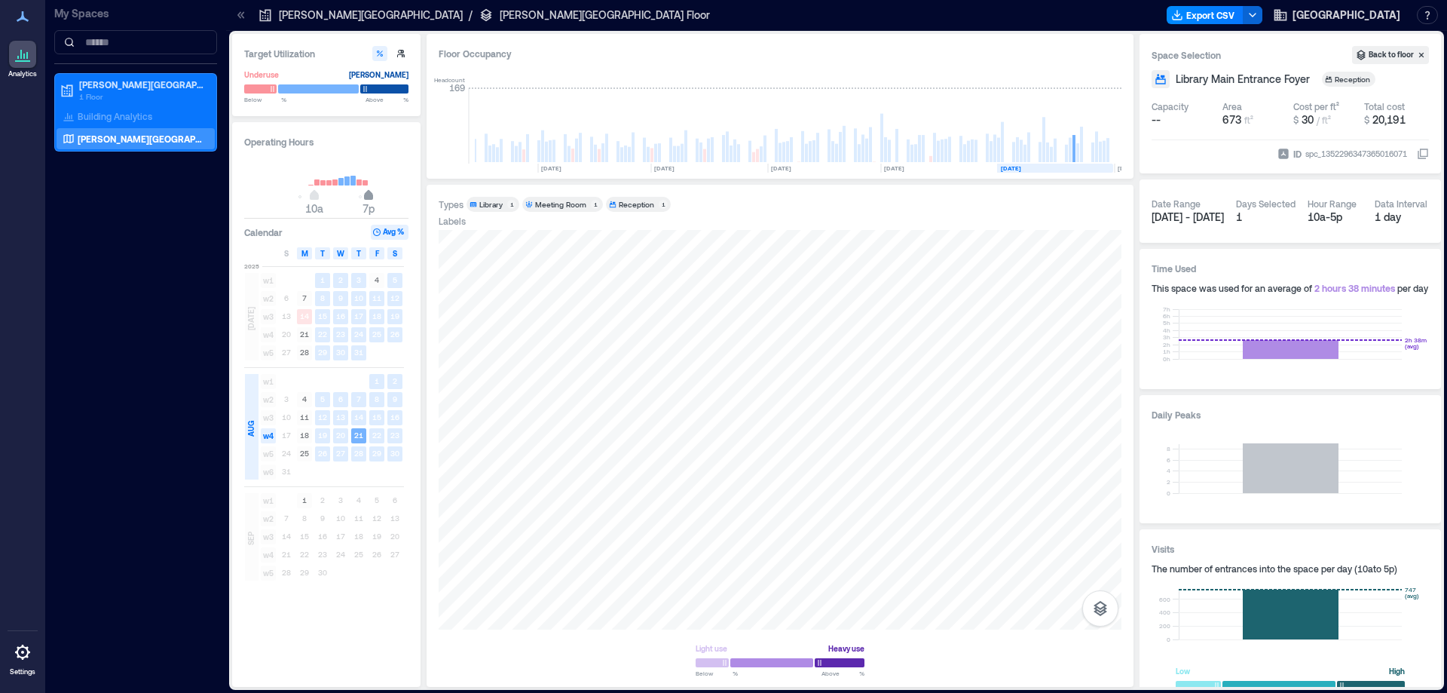
click at [366, 194] on span "7p" at bounding box center [368, 197] width 9 height 6
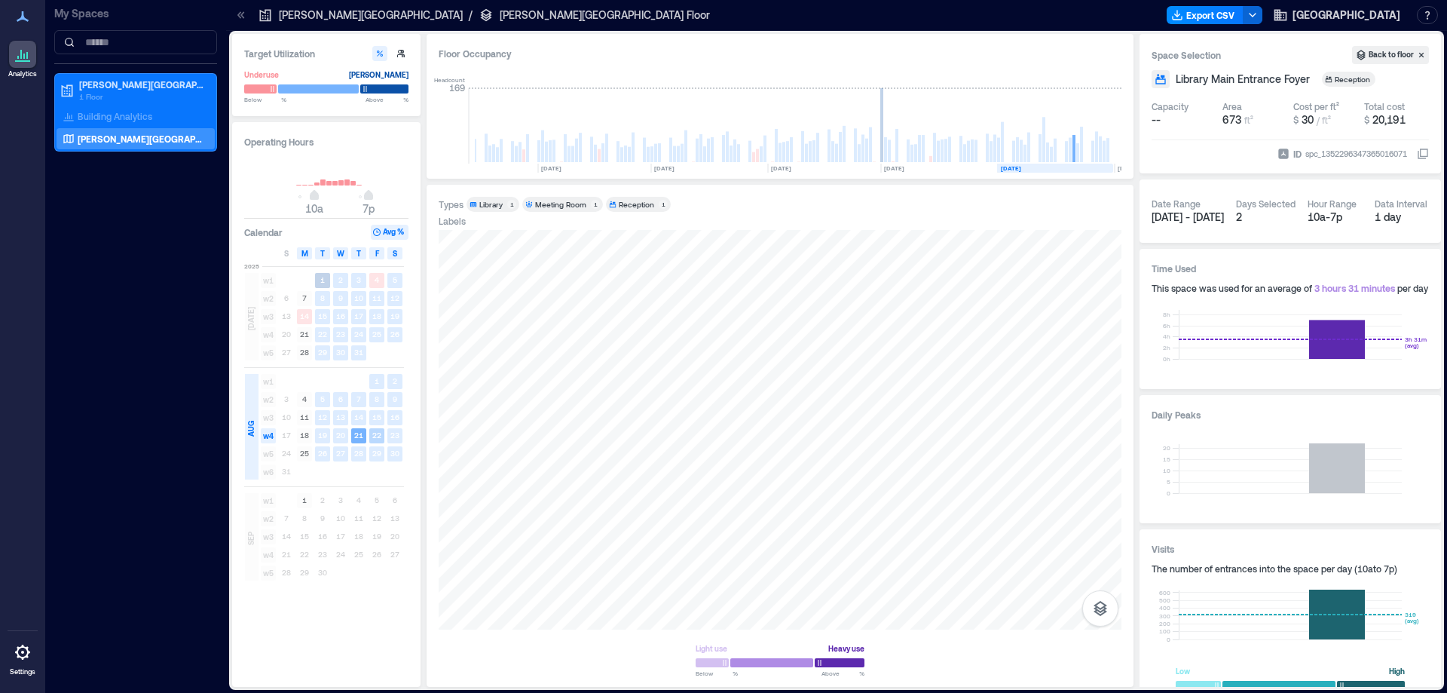
click at [378, 435] on text "22" at bounding box center [376, 434] width 9 height 9
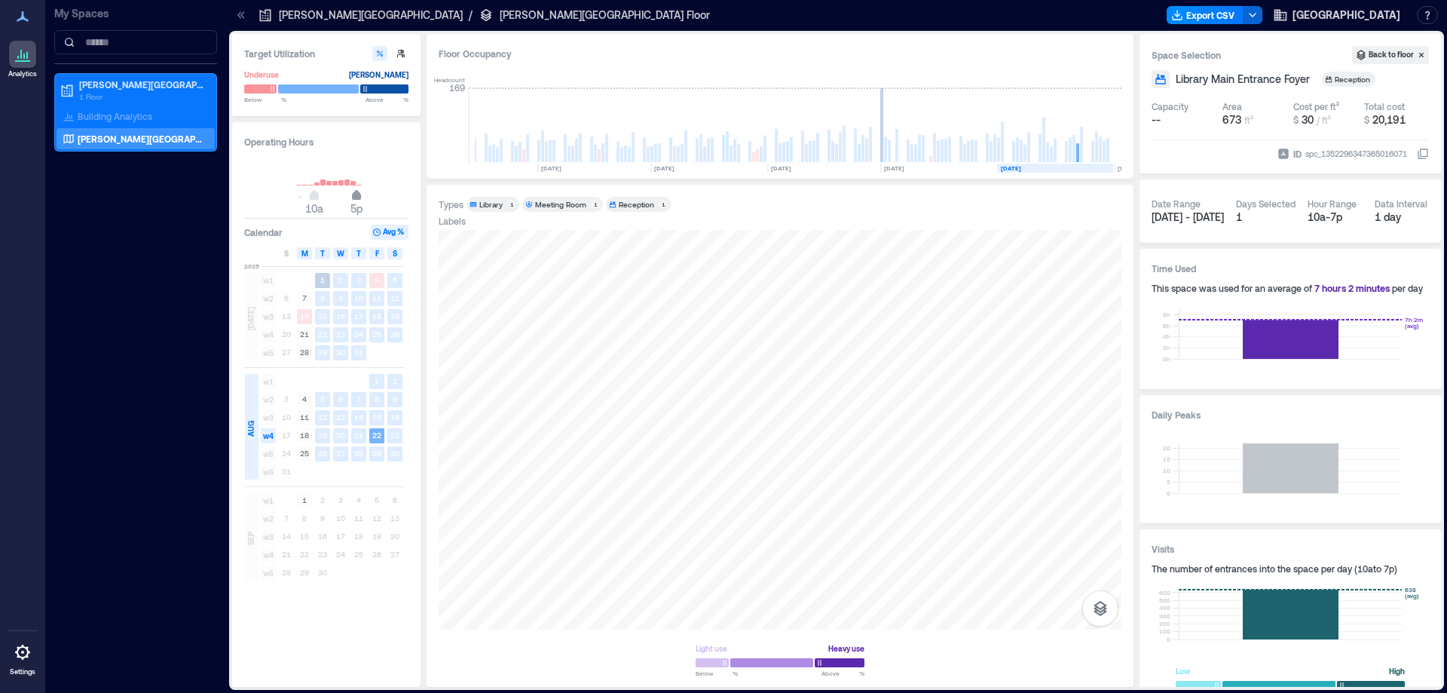
drag, startPoint x: 368, startPoint y: 188, endPoint x: 346, endPoint y: 201, distance: 25.3
click at [347, 200] on span "10a 5p" at bounding box center [326, 196] width 145 height 23
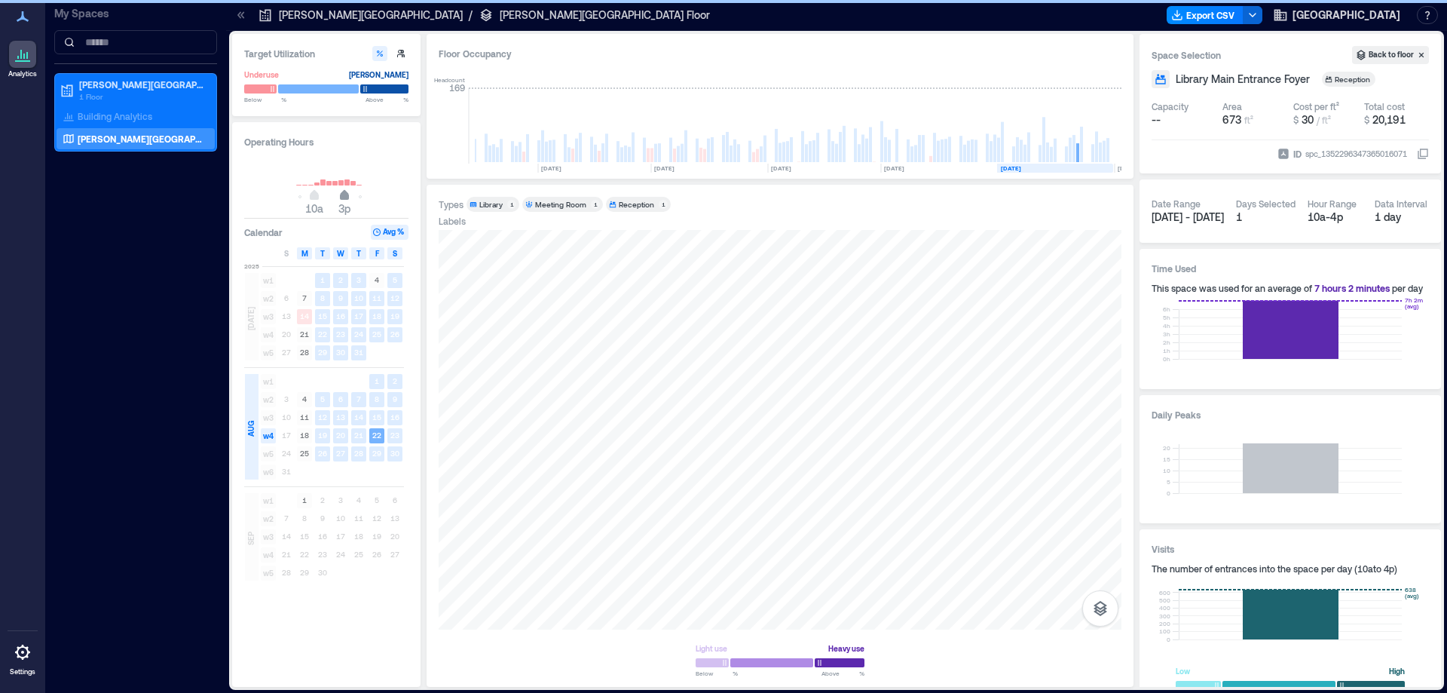
click at [344, 202] on span "3p" at bounding box center [344, 208] width 12 height 15
click at [350, 203] on span "4p" at bounding box center [350, 208] width 13 height 13
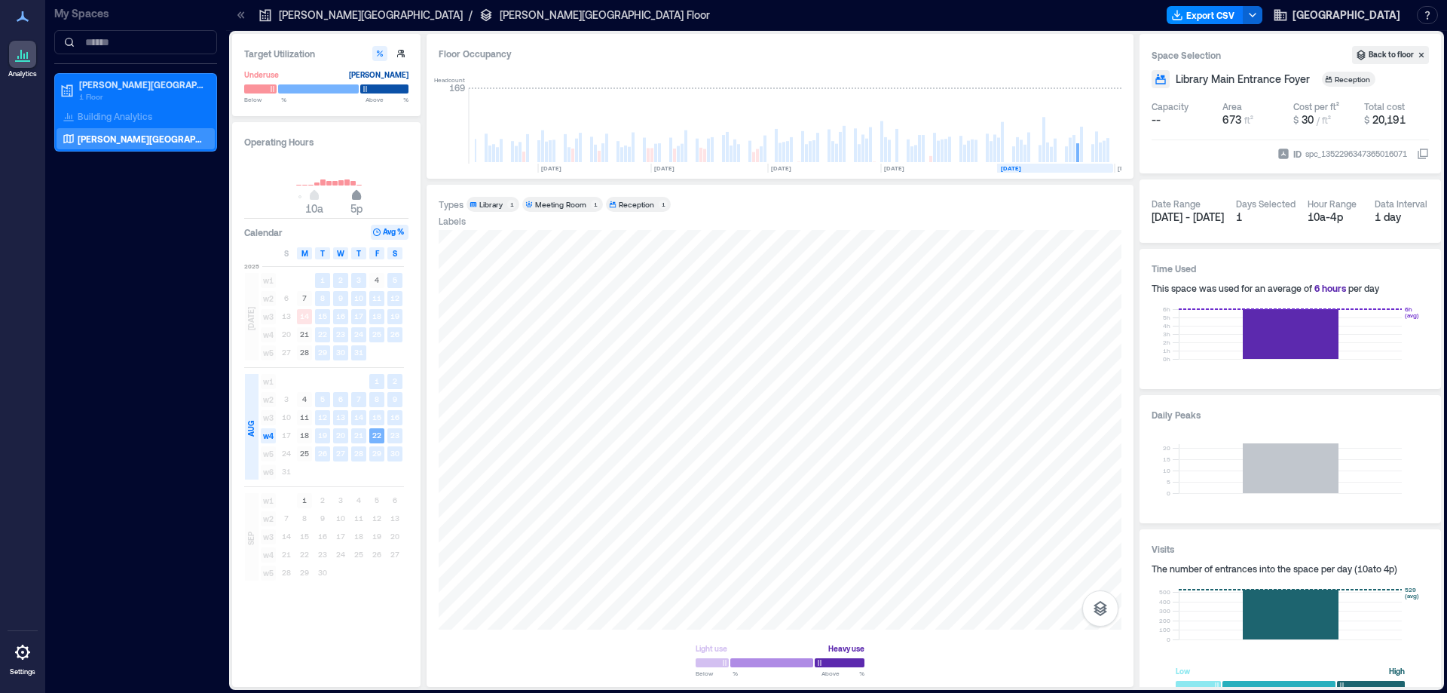
click at [355, 197] on span "5p" at bounding box center [356, 197] width 9 height 6
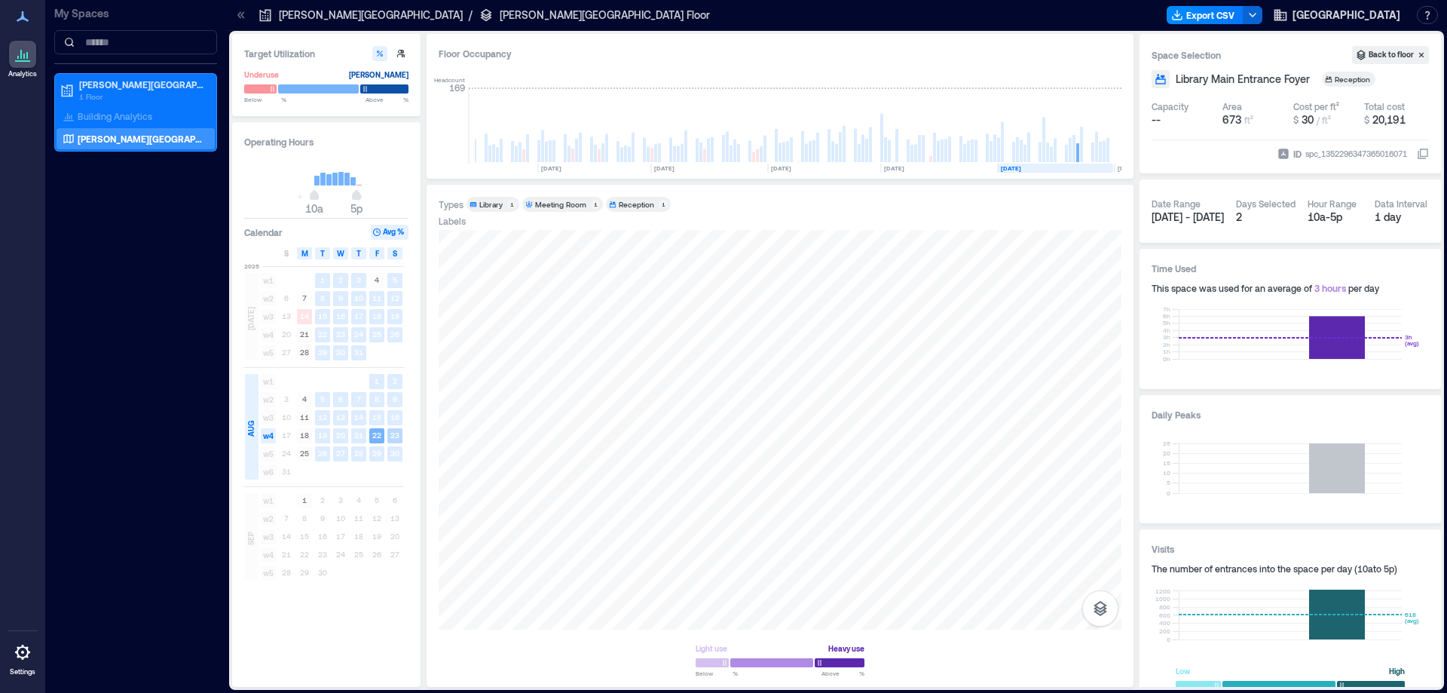
click at [393, 433] on text "23" at bounding box center [394, 434] width 9 height 9
click at [320, 450] on text "26" at bounding box center [322, 452] width 9 height 9
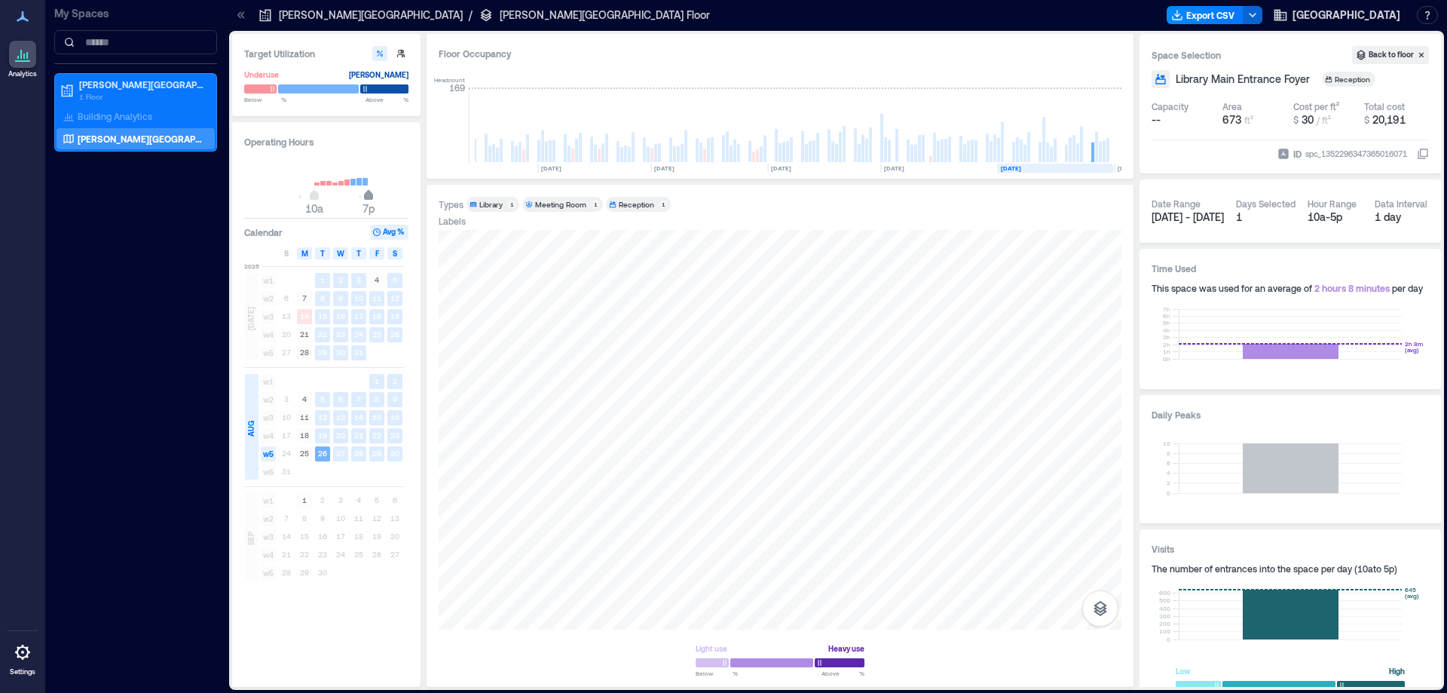
drag, startPoint x: 359, startPoint y: 197, endPoint x: 369, endPoint y: 197, distance: 9.8
click at [369, 197] on span "7p" at bounding box center [368, 197] width 9 height 6
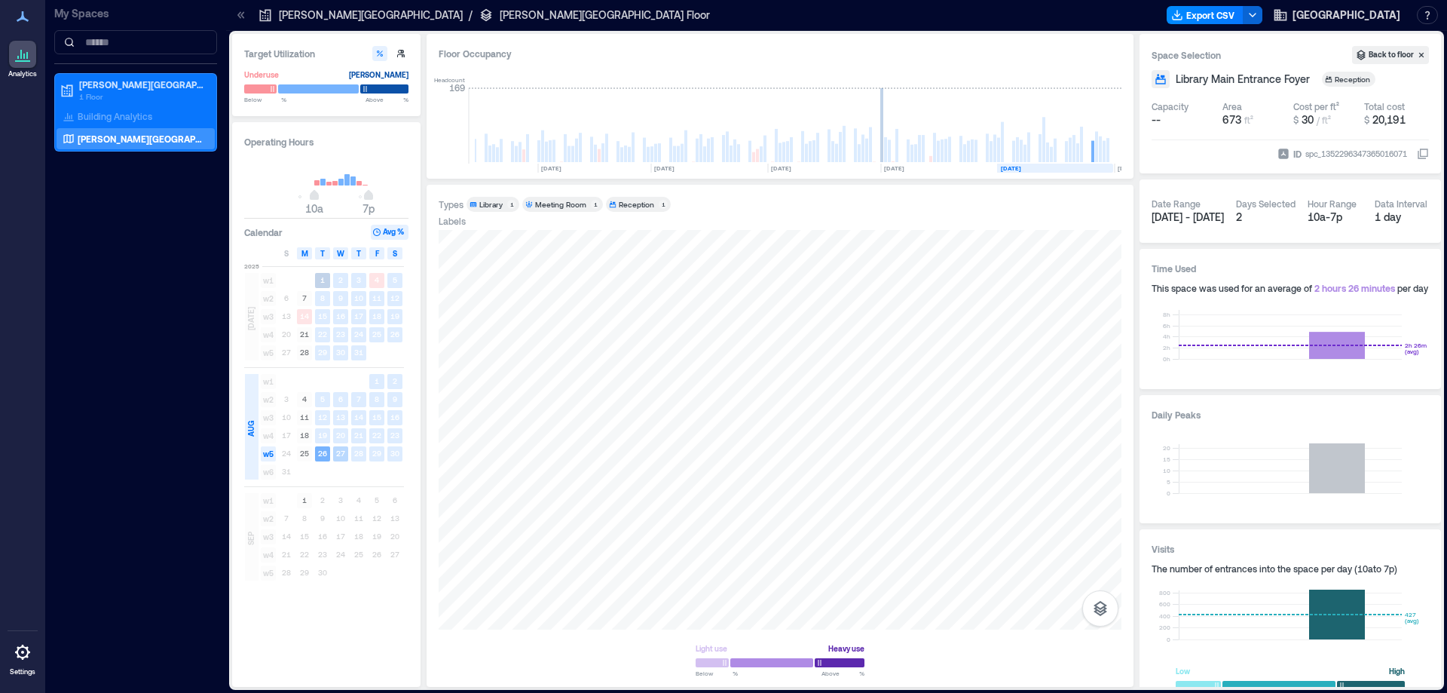
click at [336, 449] on text "27" at bounding box center [340, 452] width 9 height 9
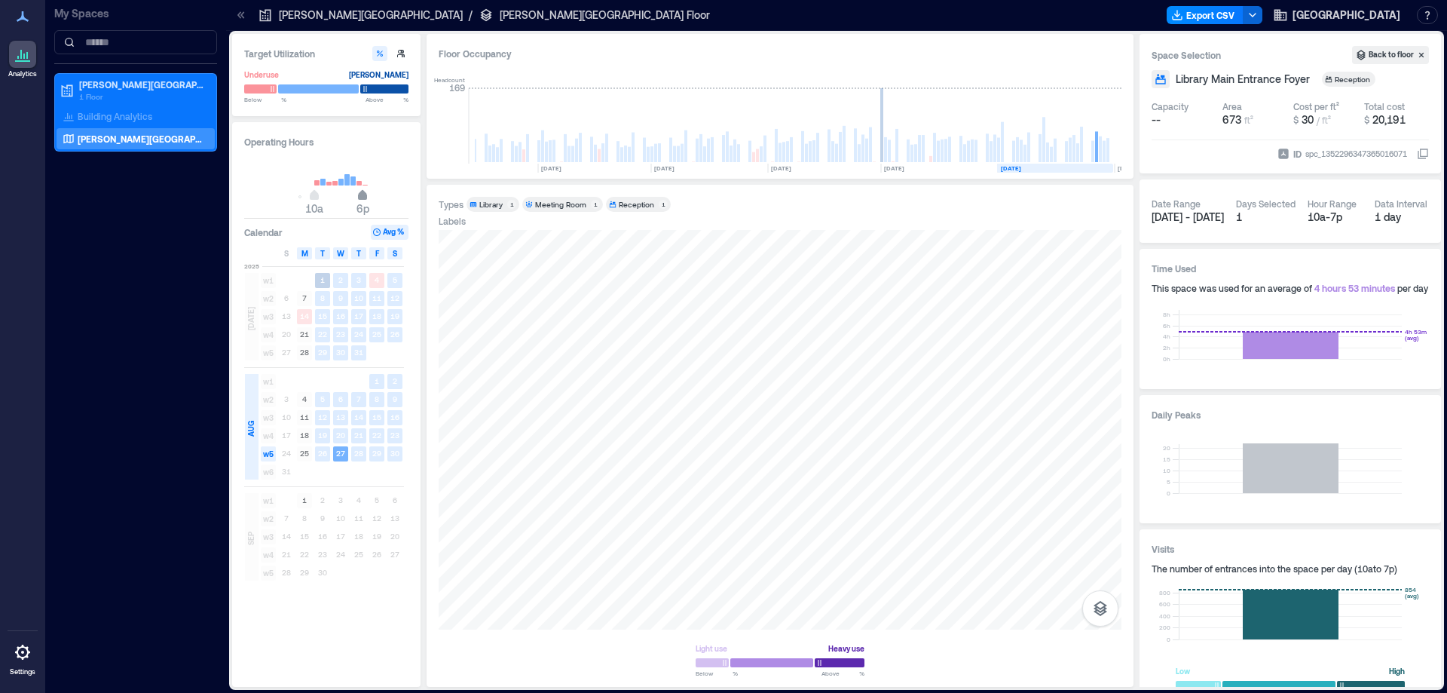
drag, startPoint x: 369, startPoint y: 196, endPoint x: 361, endPoint y: 197, distance: 8.3
click at [361, 197] on span "6p" at bounding box center [362, 197] width 9 height 6
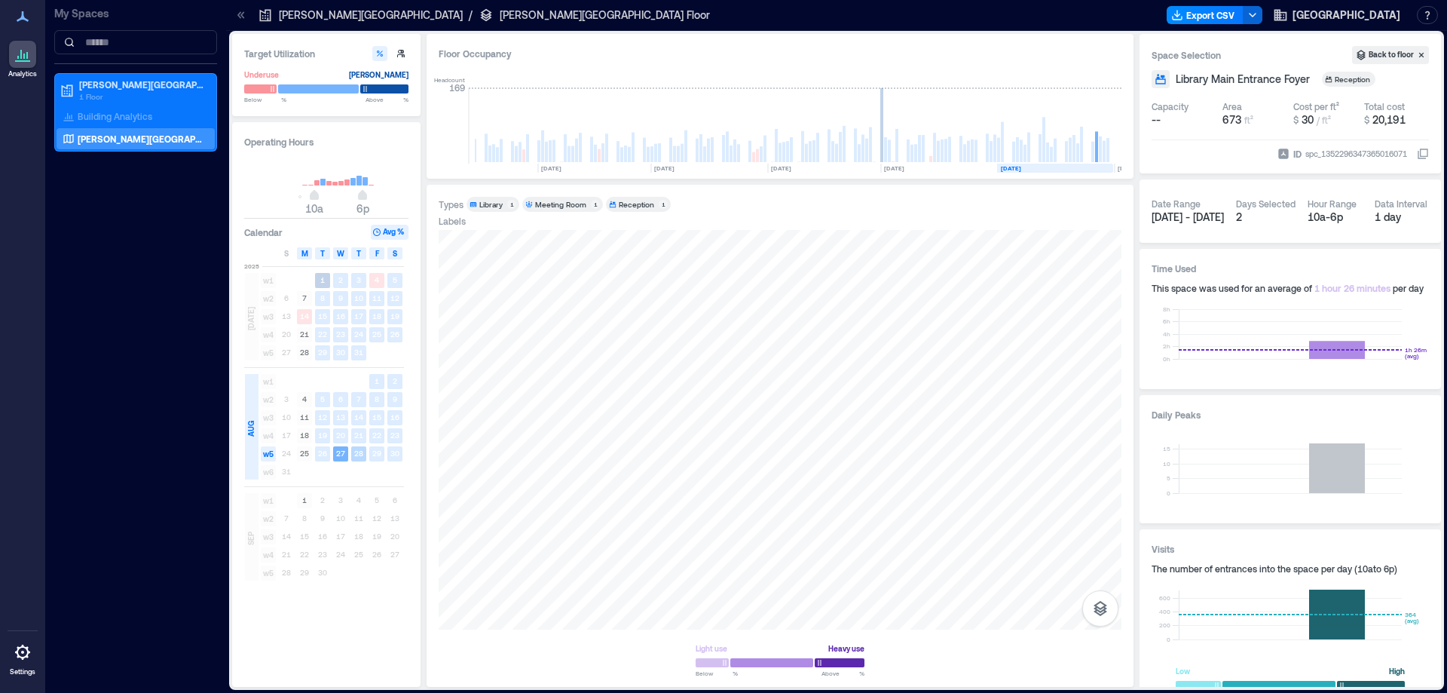
click at [360, 455] on text "28" at bounding box center [358, 452] width 9 height 9
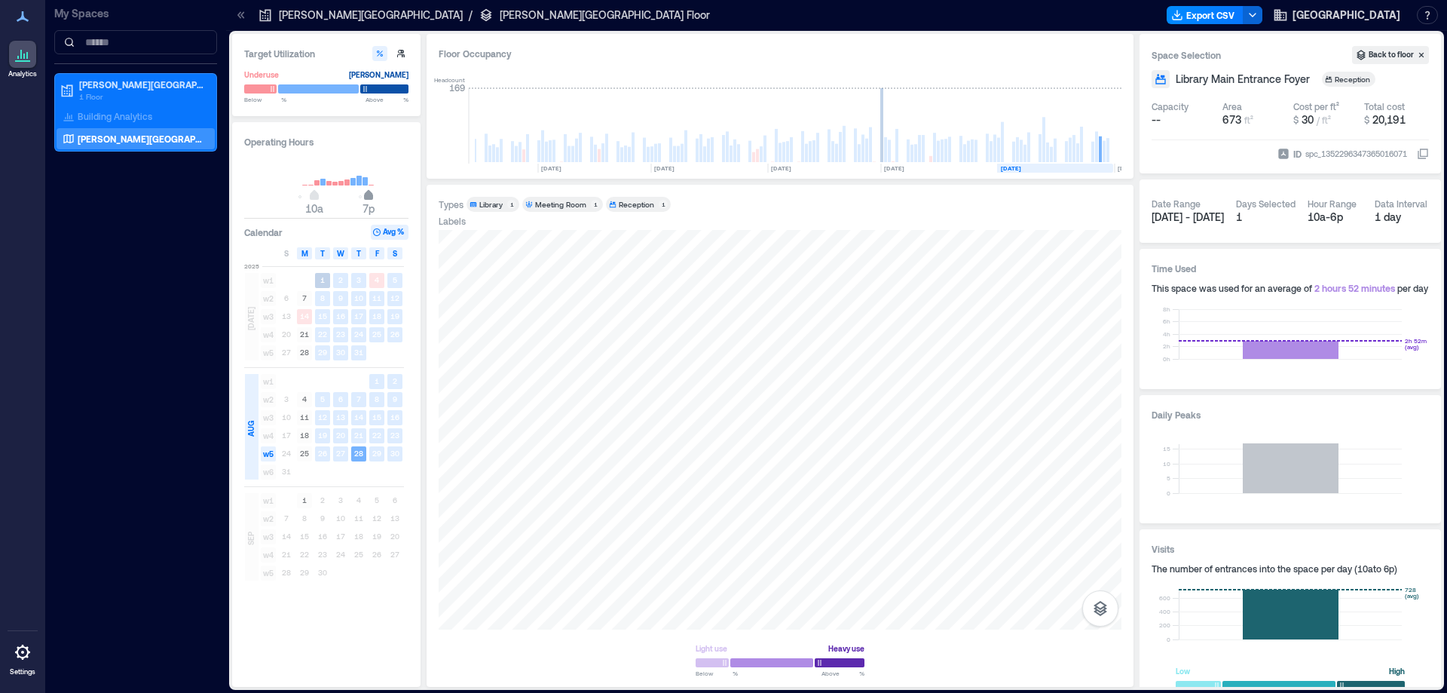
drag, startPoint x: 356, startPoint y: 199, endPoint x: 368, endPoint y: 199, distance: 11.3
click at [368, 199] on span "10a 7p" at bounding box center [326, 196] width 145 height 23
type input "**"
drag, startPoint x: 366, startPoint y: 197, endPoint x: 354, endPoint y: 199, distance: 12.2
click at [354, 199] on span "5p" at bounding box center [356, 197] width 9 height 6
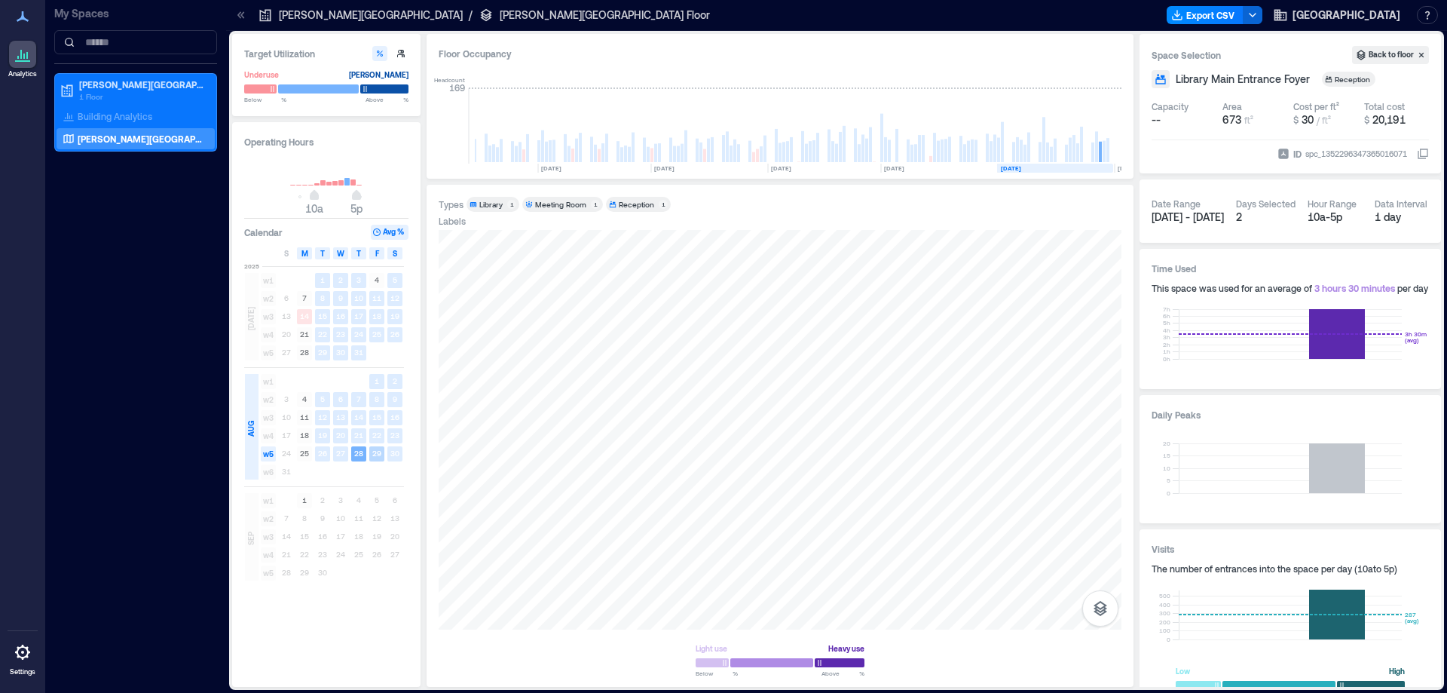
click at [375, 454] on text "29" at bounding box center [376, 452] width 9 height 9
click at [396, 449] on text "30" at bounding box center [394, 452] width 9 height 9
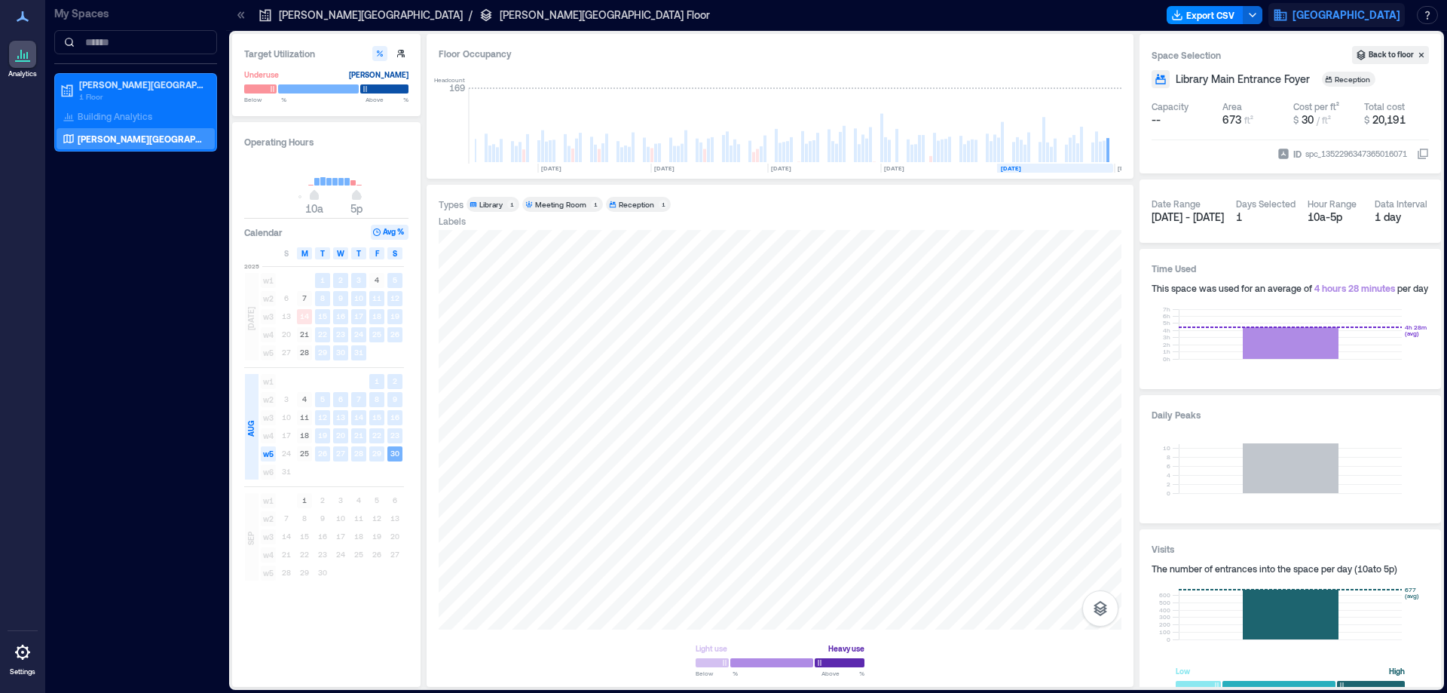
click at [1331, 5] on button "[GEOGRAPHIC_DATA]" at bounding box center [1336, 15] width 136 height 24
click at [1289, 102] on button "Logout" at bounding box center [1428, 103] width 360 height 24
